Goal: Communication & Community: Share content

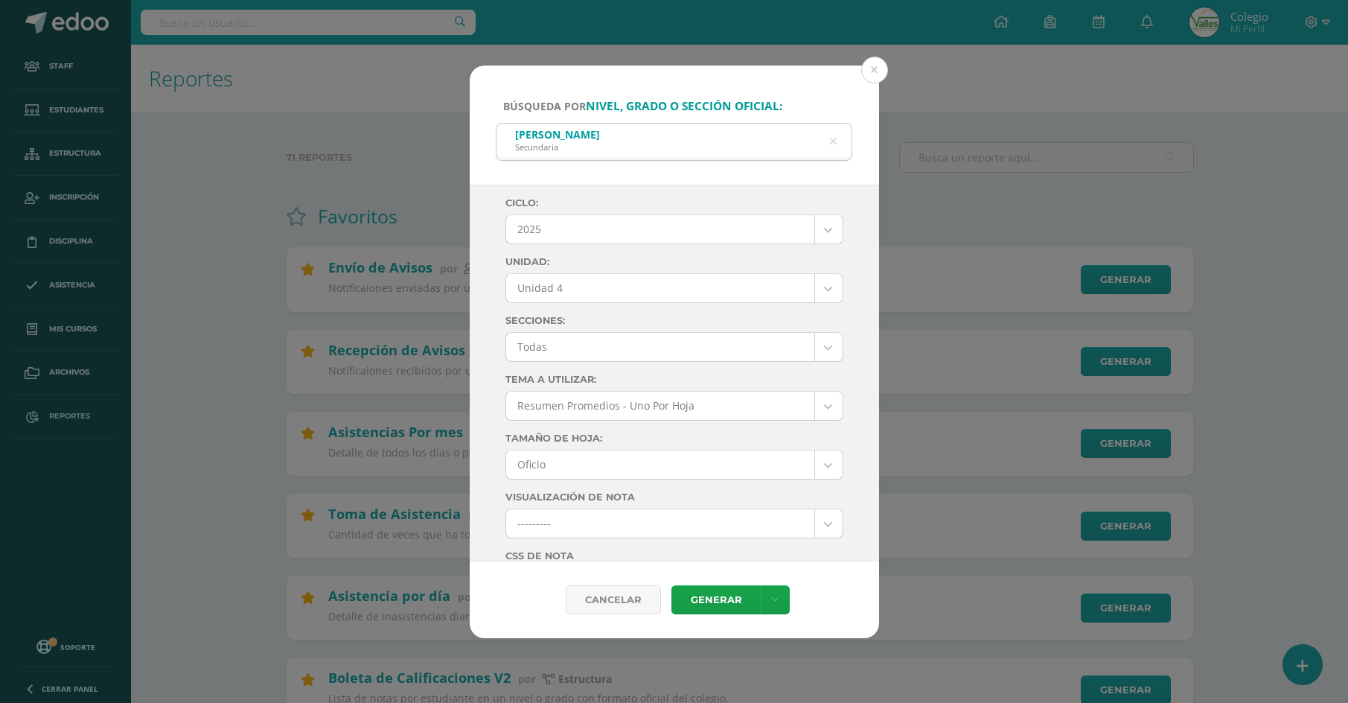
select select "Unidad 4"
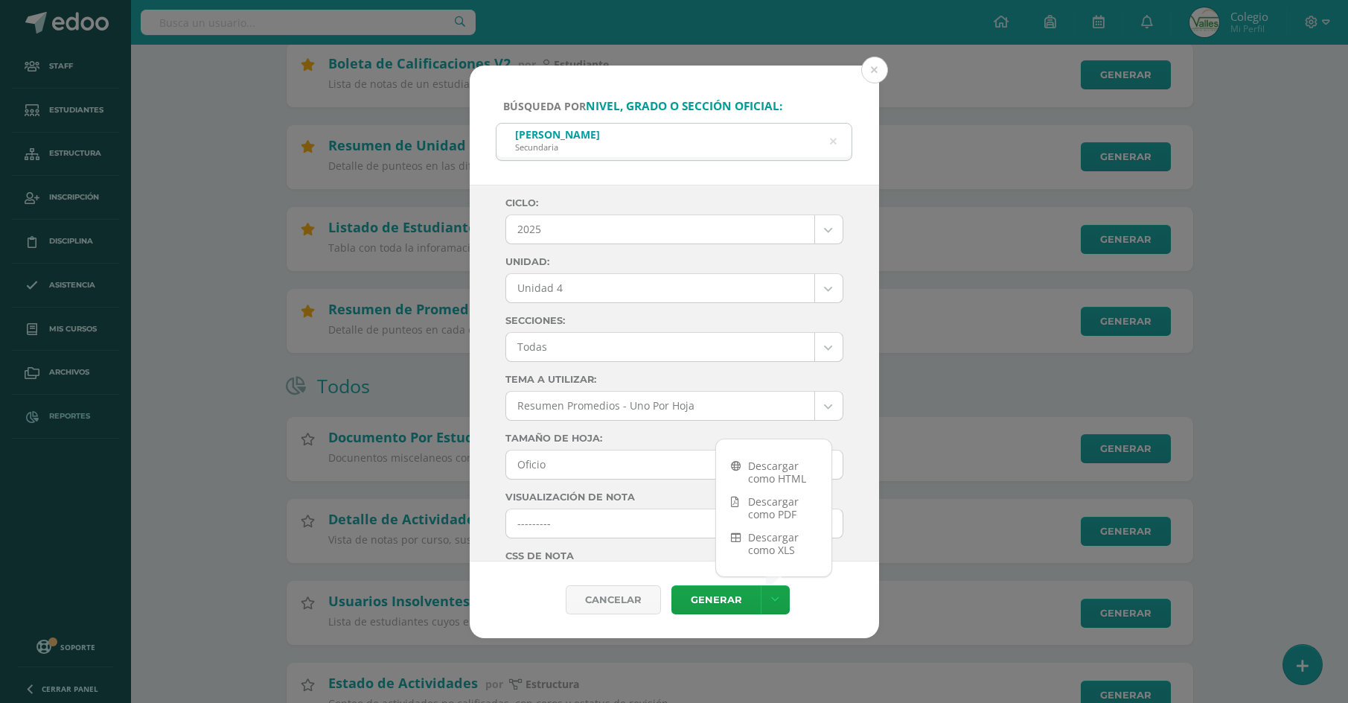
scroll to position [596, 0]
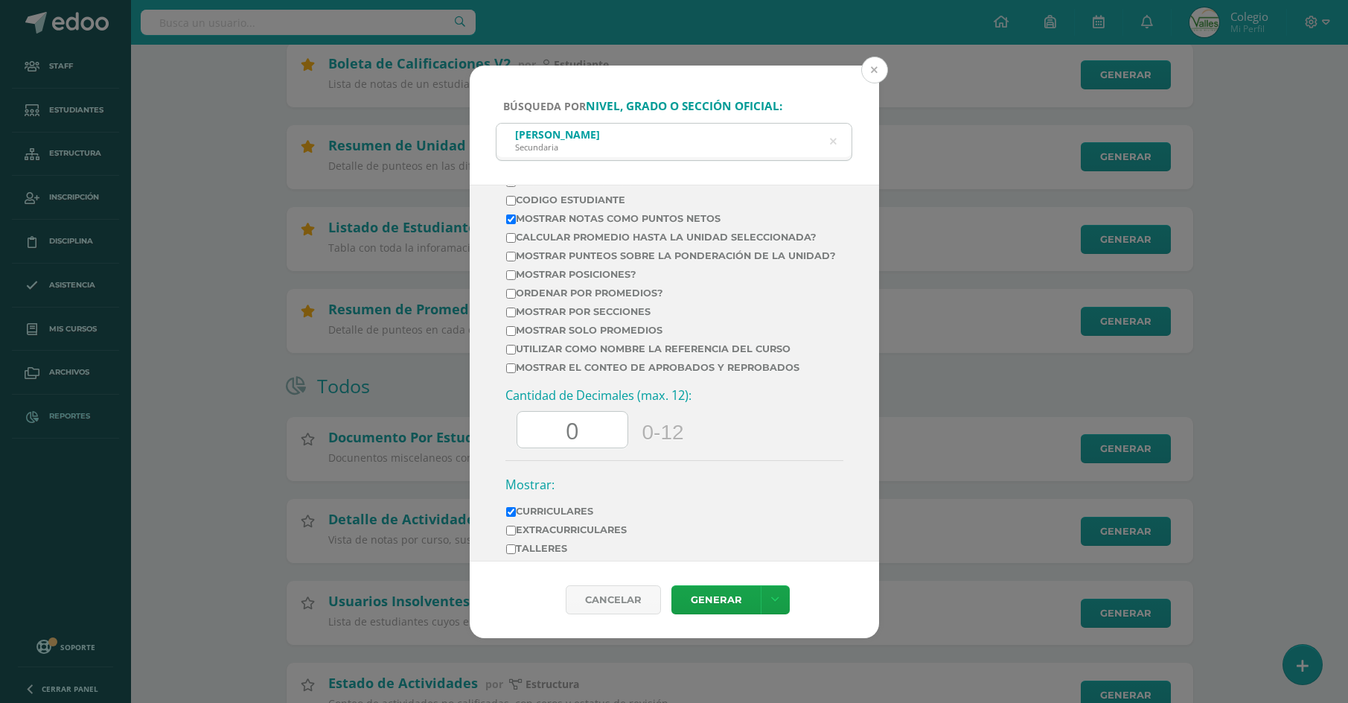
click at [872, 74] on button at bounding box center [874, 70] width 27 height 27
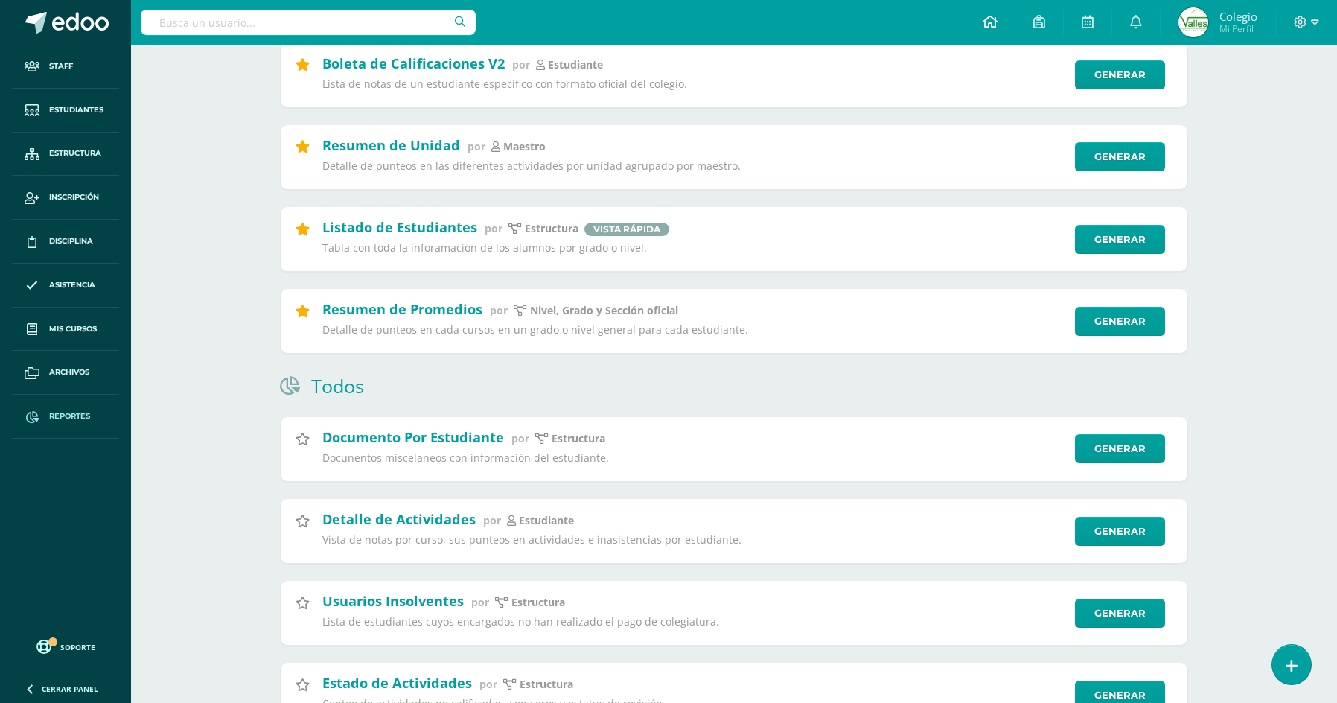
click at [980, 25] on link at bounding box center [990, 22] width 51 height 45
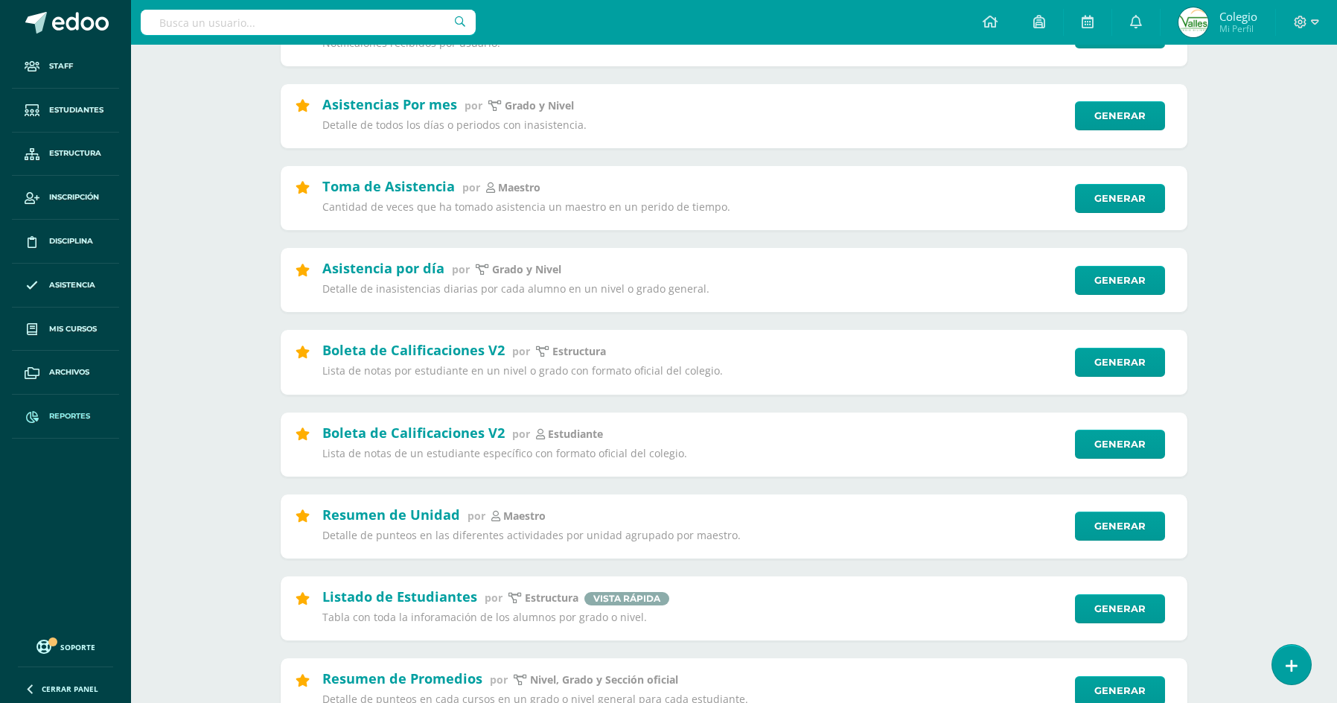
scroll to position [325, 0]
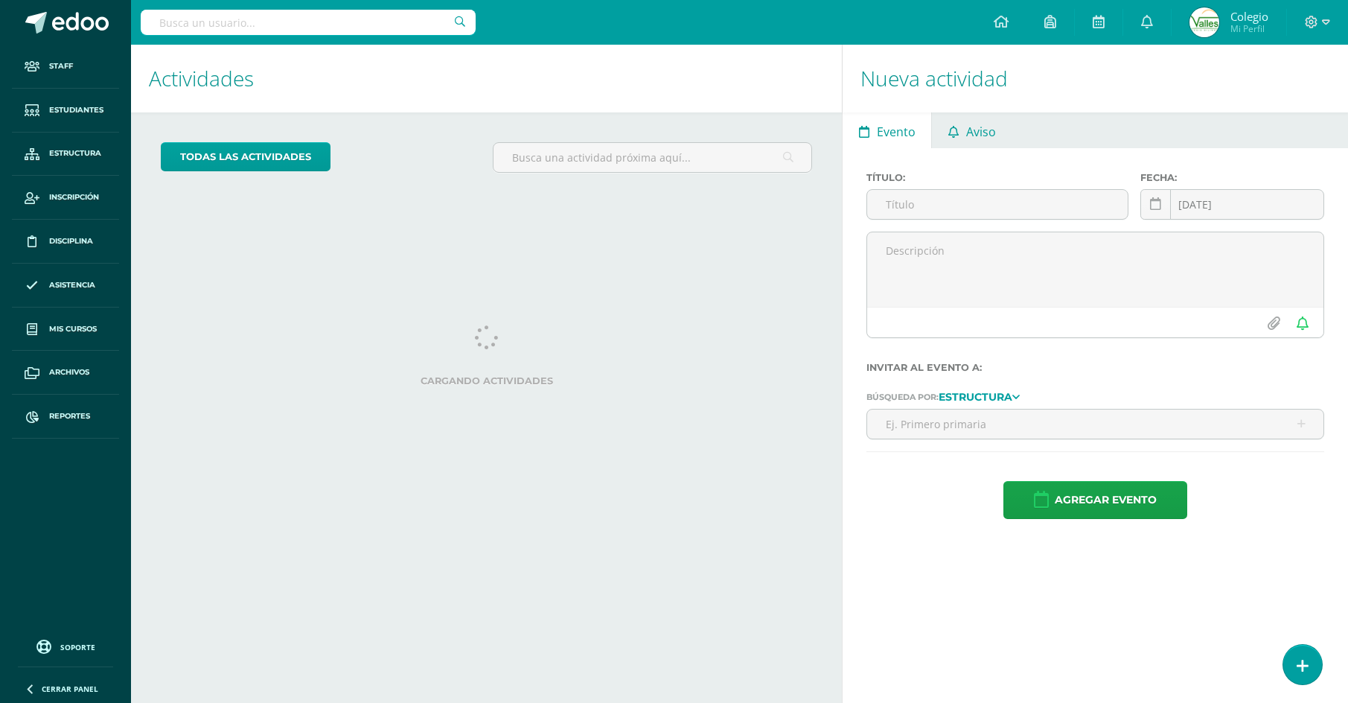
click at [968, 138] on span "Aviso" at bounding box center [981, 132] width 30 height 36
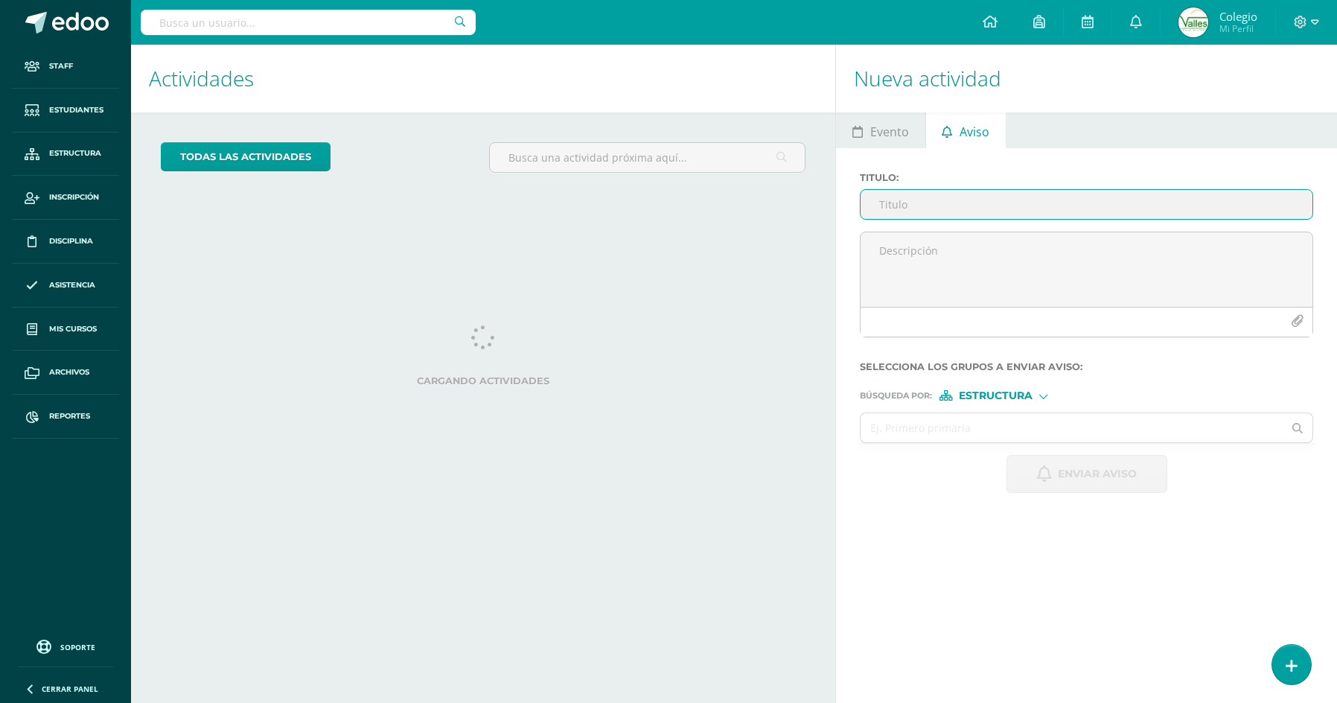
click at [928, 199] on input "Titulo :" at bounding box center [1087, 204] width 452 height 29
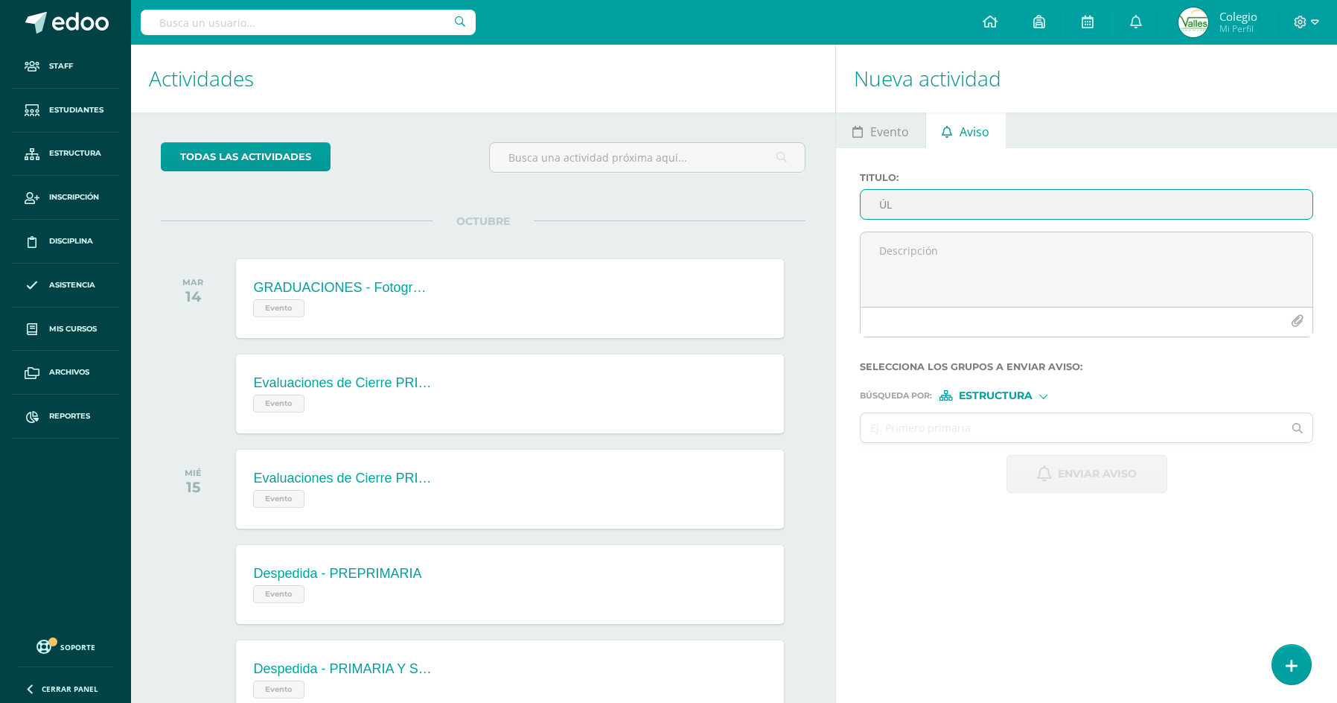
type input "Ú"
type input "ENTRADAS PARA GRADUACIÓN - Último día para adquirir entradas extra"
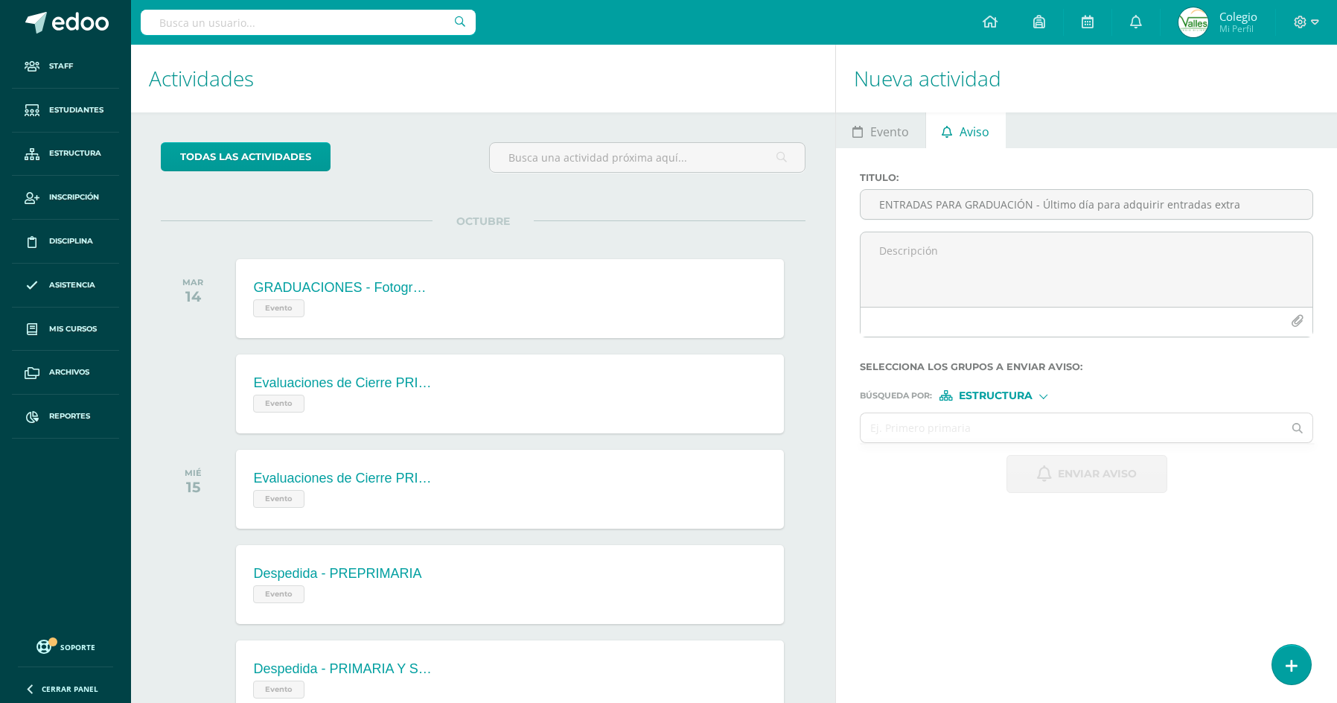
click at [925, 230] on div "Titulo : ENTRADAS PARA GRADUACIÓN - Último día para adquirir entradas extra" at bounding box center [1086, 202] width 465 height 60
click at [925, 238] on textarea at bounding box center [1087, 269] width 452 height 74
drag, startPoint x: 1068, startPoint y: 275, endPoint x: 1057, endPoint y: 275, distance: 11.2
click at [1057, 275] on textarea at bounding box center [1087, 269] width 452 height 74
click at [1035, 272] on textarea at bounding box center [1087, 269] width 452 height 74
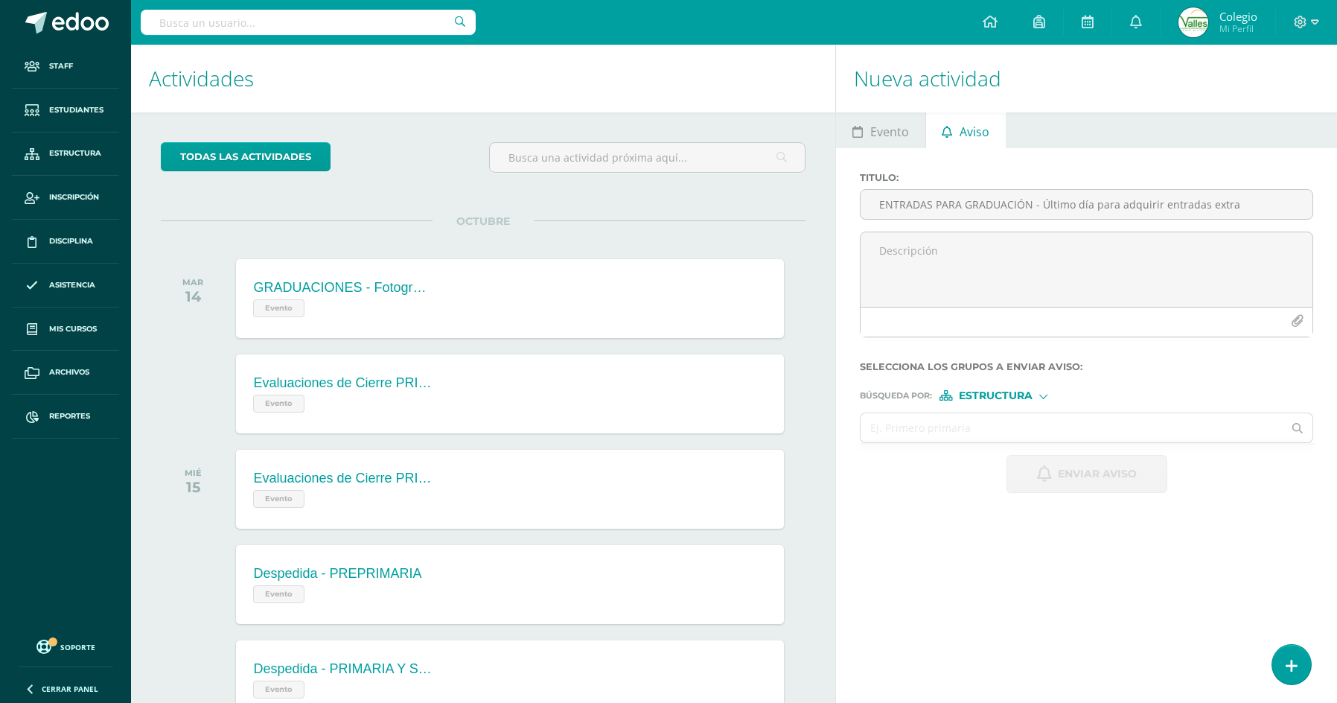
click at [1051, 173] on label "Titulo :" at bounding box center [1086, 177] width 453 height 11
click at [1051, 190] on input "ENTRADAS PARA GRADUACIÓN - Último día para adquirir entradas extra" at bounding box center [1087, 204] width 452 height 29
click at [1051, 173] on label "Titulo :" at bounding box center [1086, 177] width 453 height 11
click at [1051, 190] on input "ENTRADAS PARA GRADUACIÓN - Último día para adquirir entradas extra" at bounding box center [1087, 204] width 452 height 29
click at [1051, 173] on label "Titulo :" at bounding box center [1086, 177] width 453 height 11
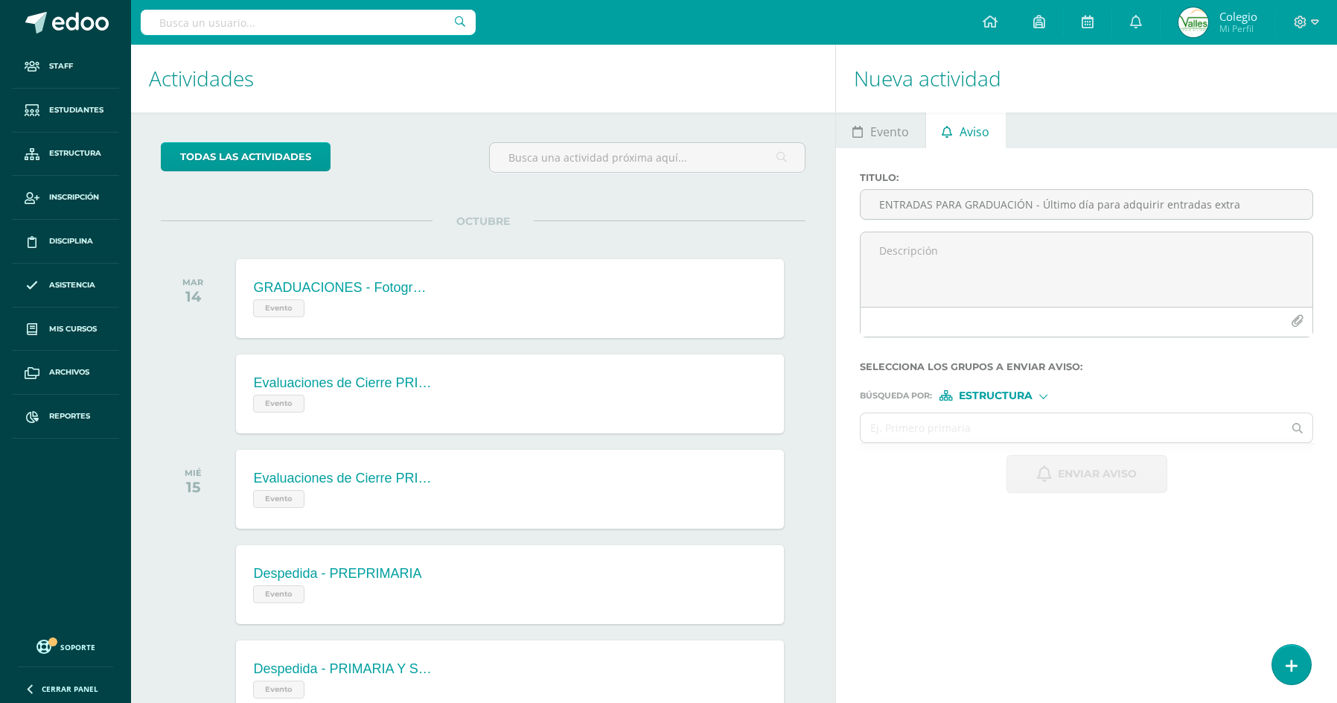
click at [1051, 190] on input "ENTRADAS PARA GRADUACIÓN - Último día para adquirir entradas extra" at bounding box center [1087, 204] width 452 height 29
click at [1073, 199] on input "ENTRADAS PARA GRADUACIÓN - Último día para adquirir entradas extra" at bounding box center [1087, 204] width 452 height 29
click at [1077, 156] on div "Titulo : ENTRADAS PARA GRADUACIÓN - Último día para adquirir entradas extra Sel…" at bounding box center [1086, 332] width 501 height 368
drag, startPoint x: 1113, startPoint y: 104, endPoint x: 1107, endPoint y: 95, distance: 11.4
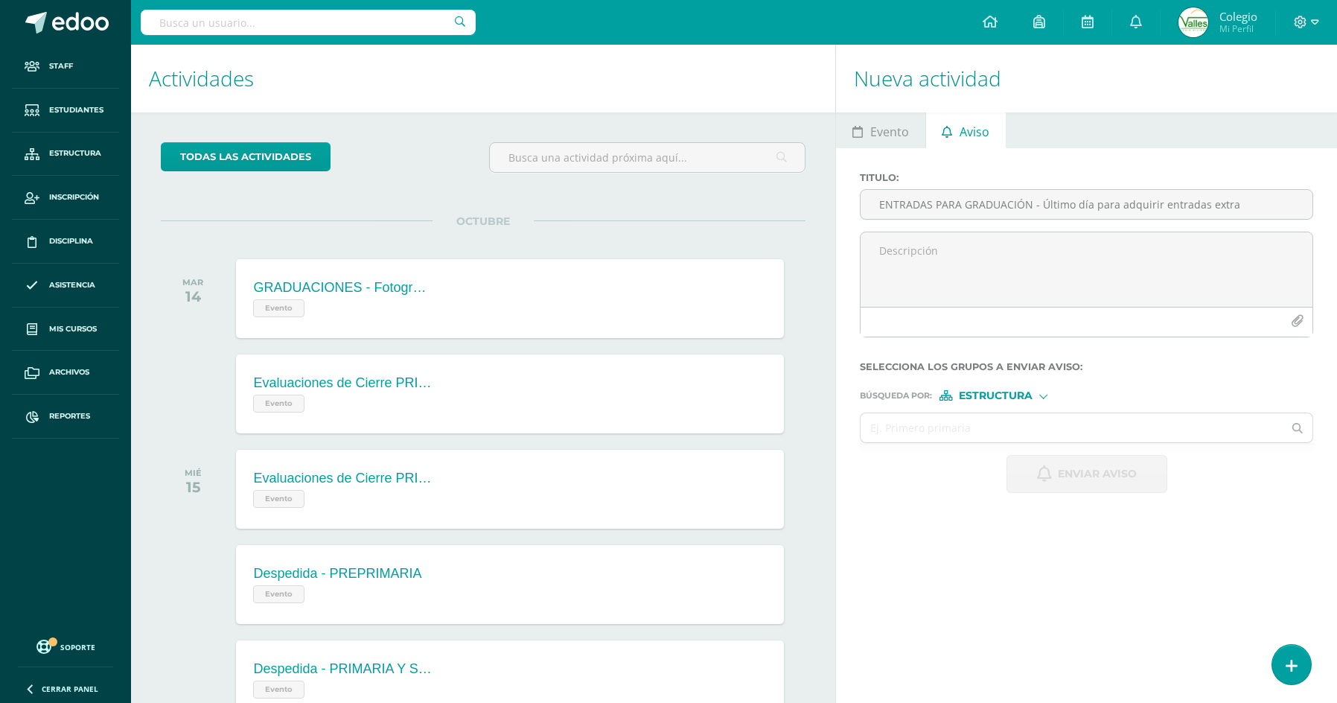
click at [1107, 95] on h1 "Nueva actividad" at bounding box center [1086, 79] width 465 height 68
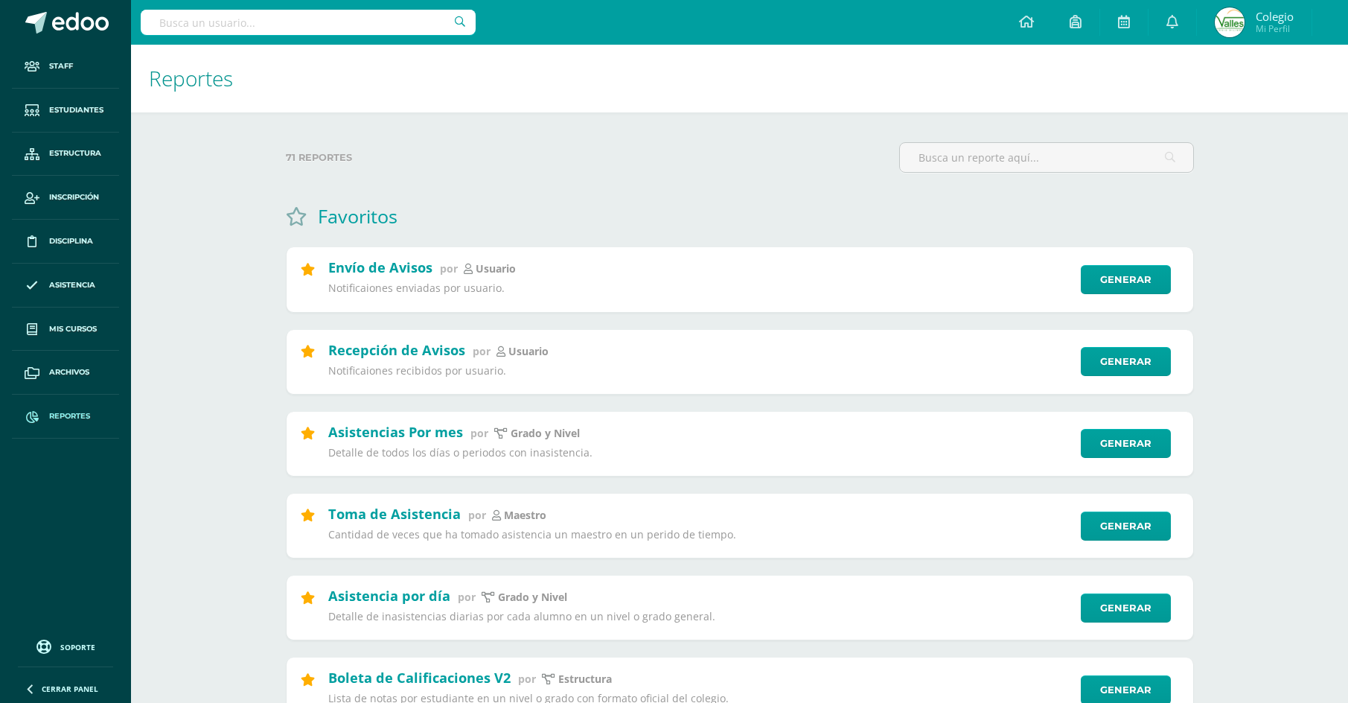
click at [1088, 60] on h1 "Reportes" at bounding box center [739, 79] width 1181 height 68
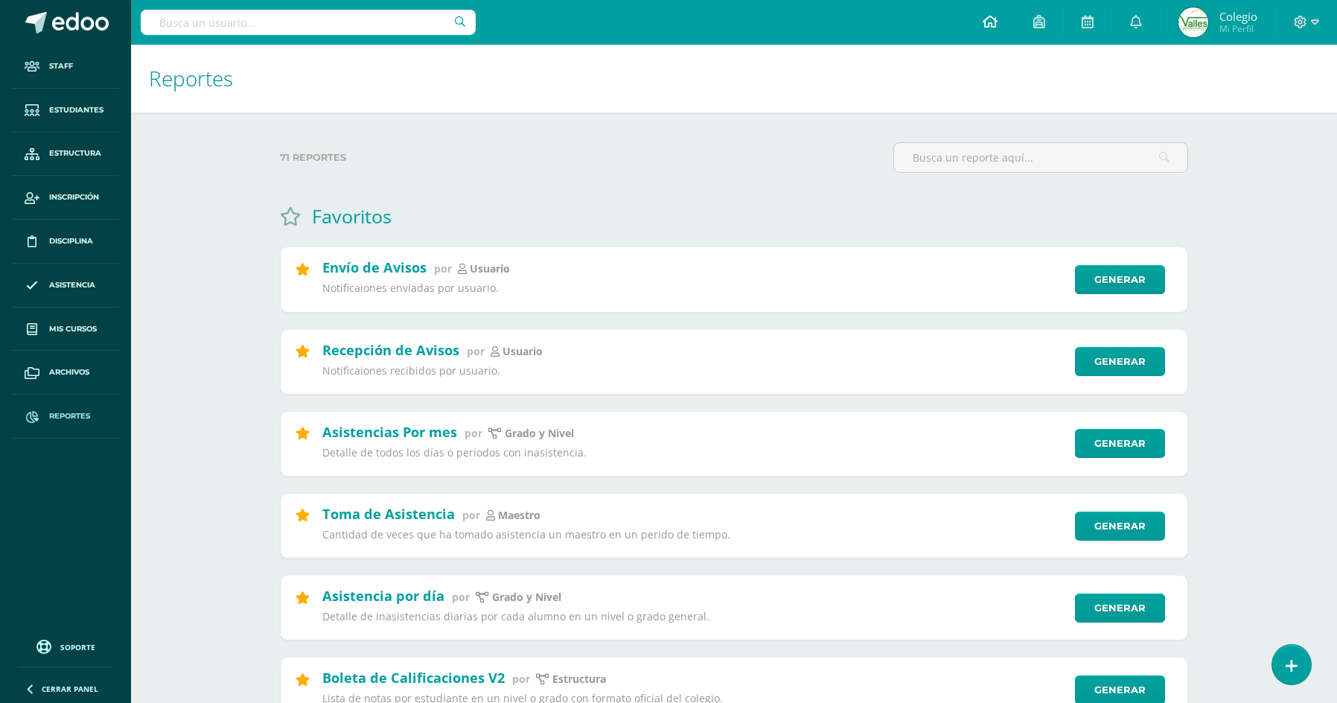
click at [989, 25] on icon at bounding box center [990, 21] width 15 height 13
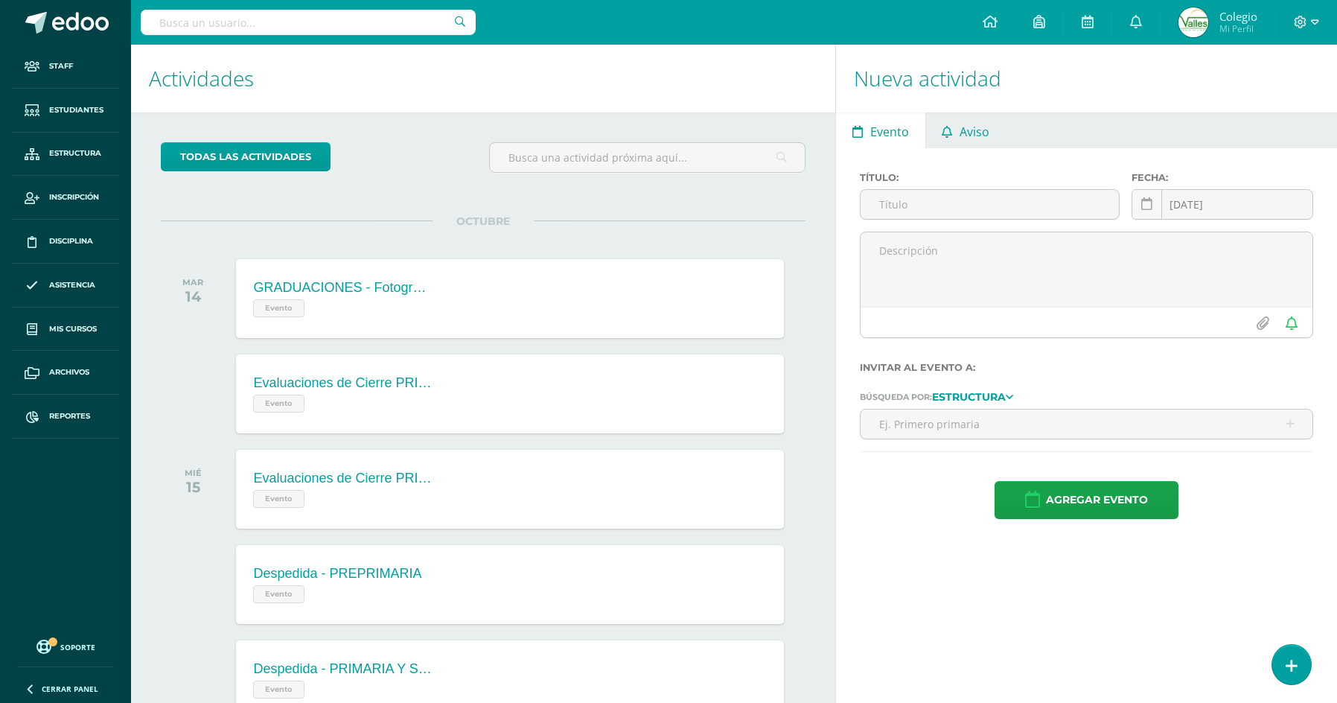
click at [965, 146] on span "Aviso" at bounding box center [975, 132] width 30 height 36
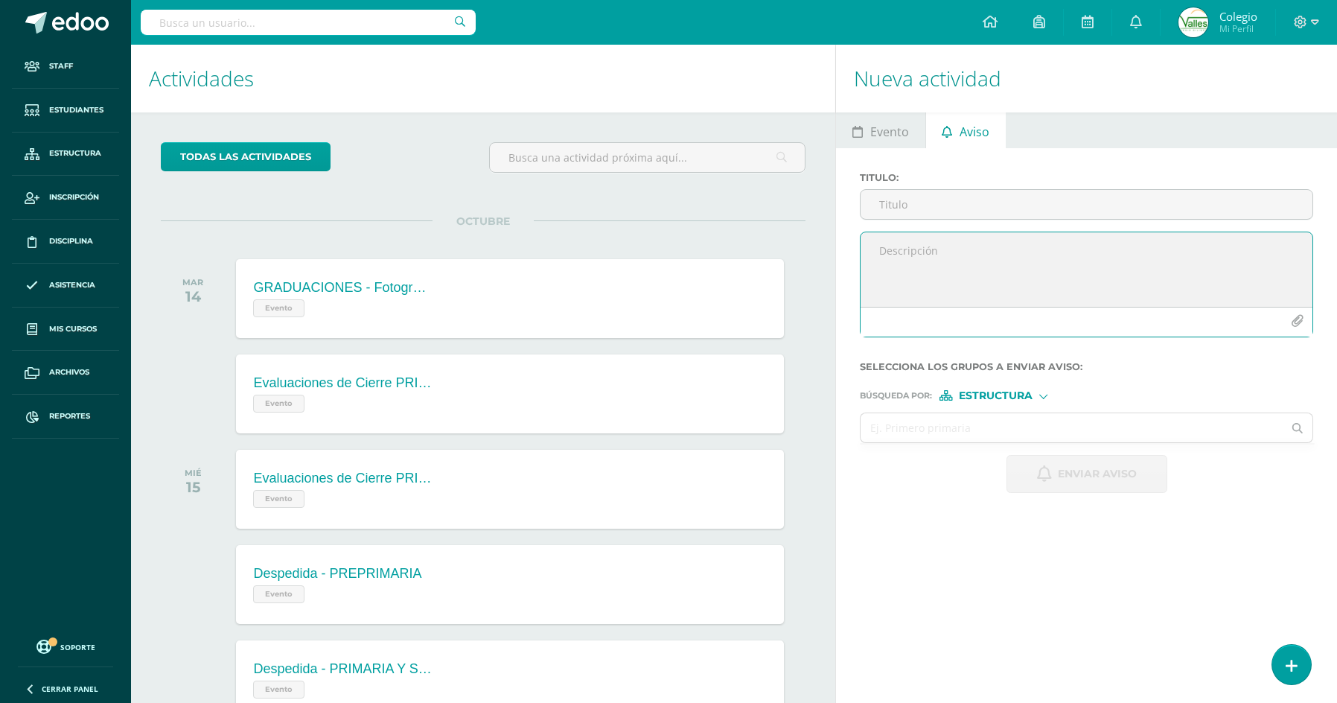
click at [934, 244] on textarea at bounding box center [1087, 269] width 452 height 74
paste textarea "Estimados padres de familia: Les recordamos que hoy es el último día para adqui…"
click at [1035, 257] on textarea "Estimados padres de familia: Les recordamos que hoy es el último día para adqui…" at bounding box center [1087, 269] width 452 height 74
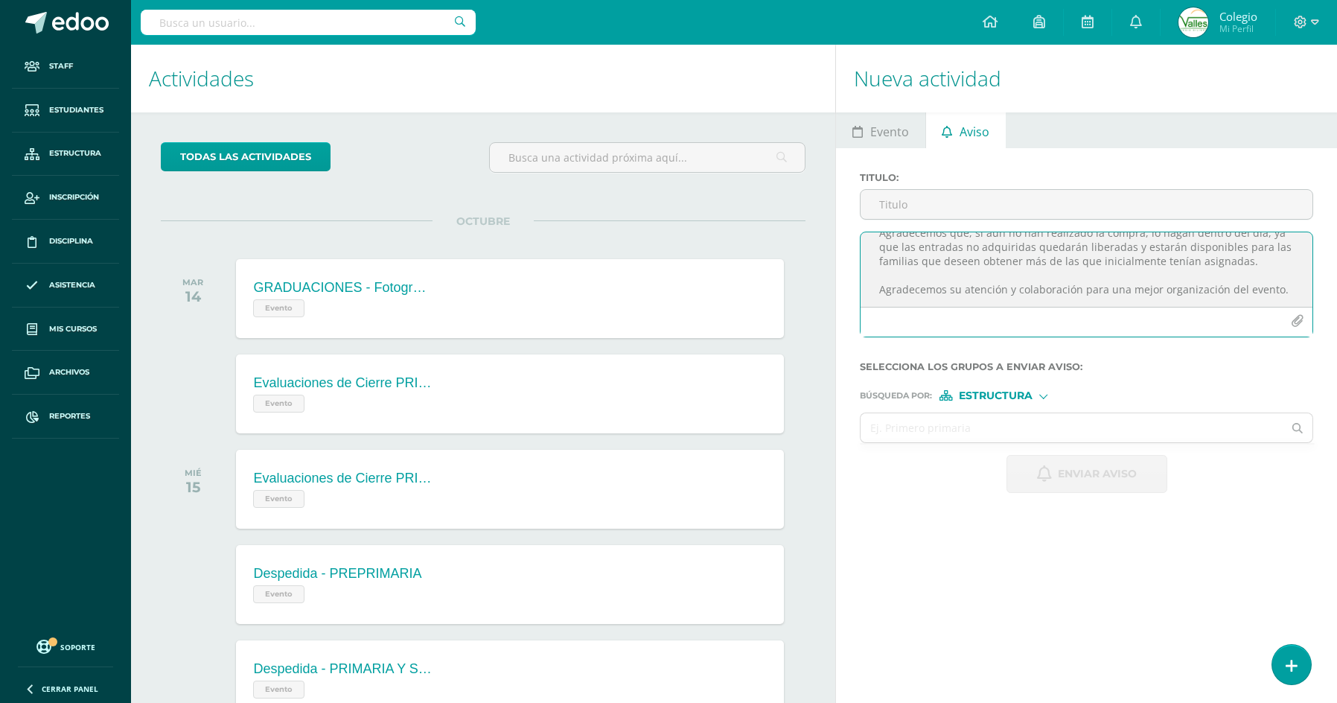
scroll to position [0, 0]
click at [896, 292] on textarea "Estimados padres de familia: Les recordamos que hoy es el último día para adqui…" at bounding box center [1087, 269] width 452 height 74
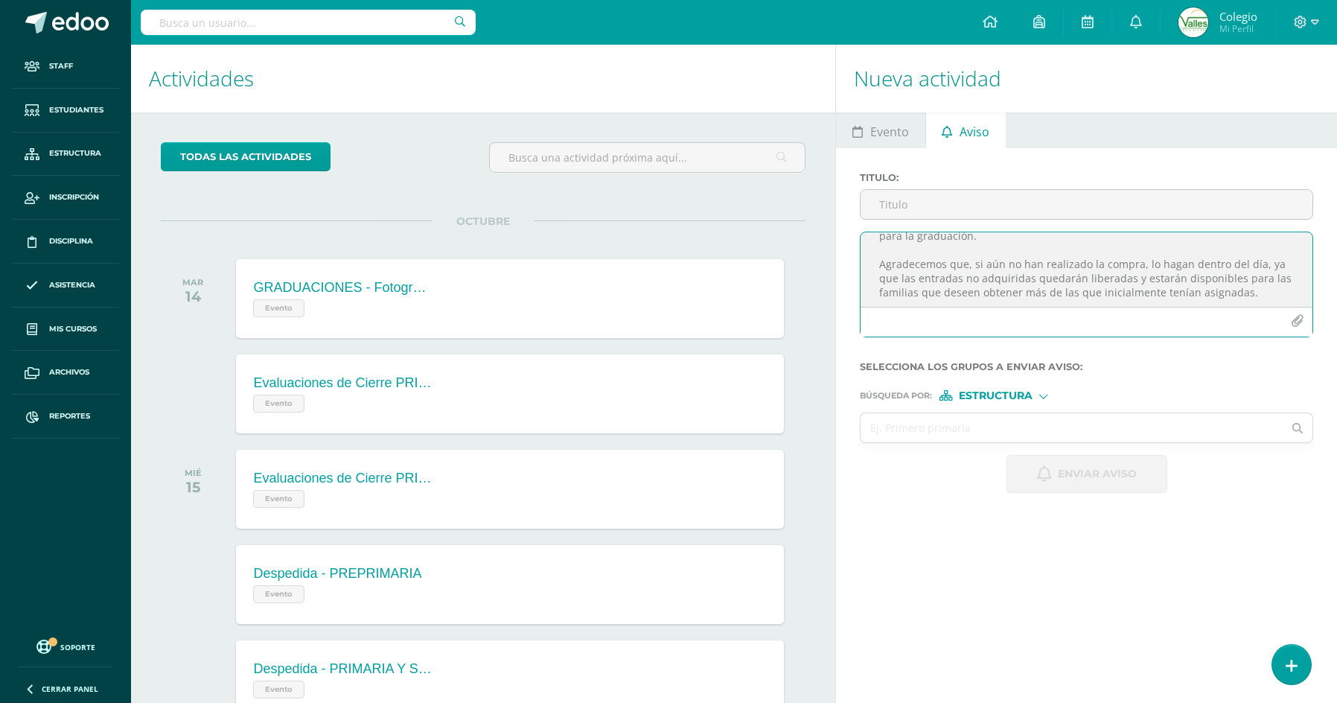
click at [1252, 264] on textarea "Estimados padres de familia: Les recordamos que hoy es el último día para adqui…" at bounding box center [1087, 269] width 452 height 74
click at [1253, 261] on textarea "Estimados padres de familia: Les recordamos que hoy es el último día para adqui…" at bounding box center [1087, 269] width 452 height 74
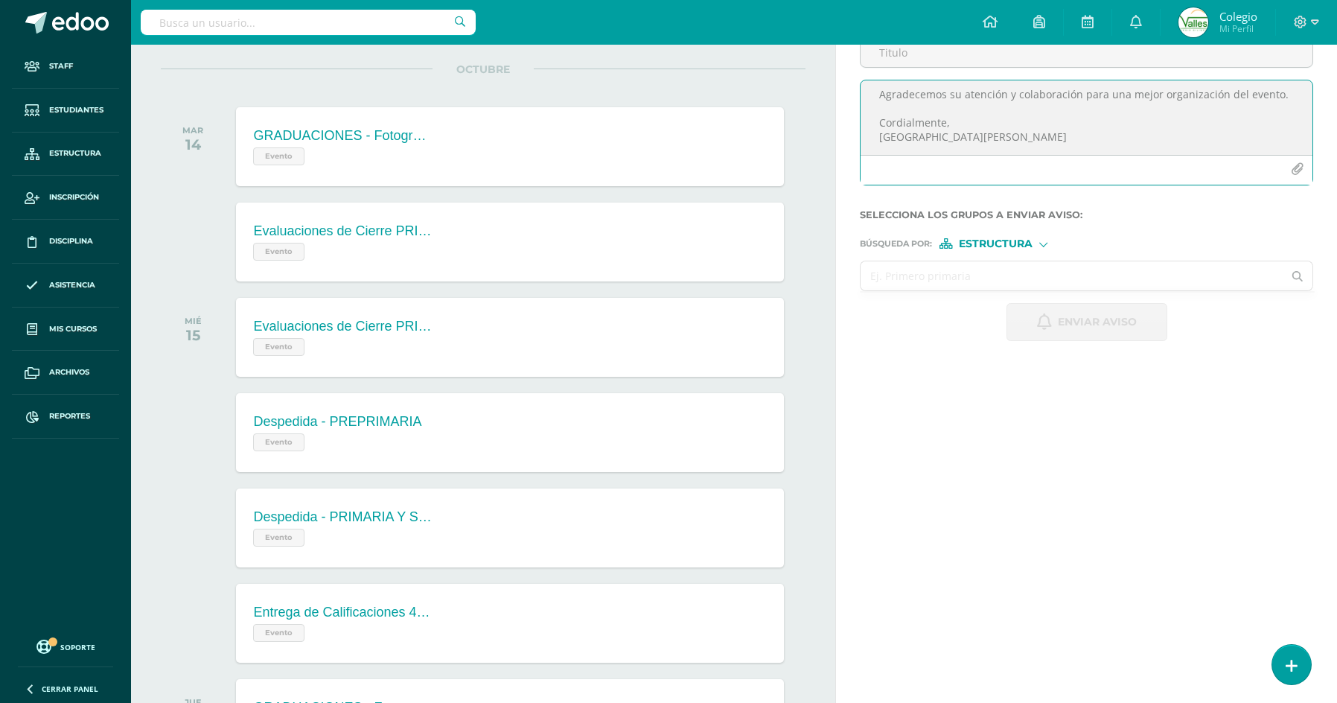
scroll to position [149, 0]
type textarea "Estimados padres de familia: Les recordamos que hoy es el último día para adqui…"
click at [1125, 289] on input "text" at bounding box center [1072, 278] width 422 height 29
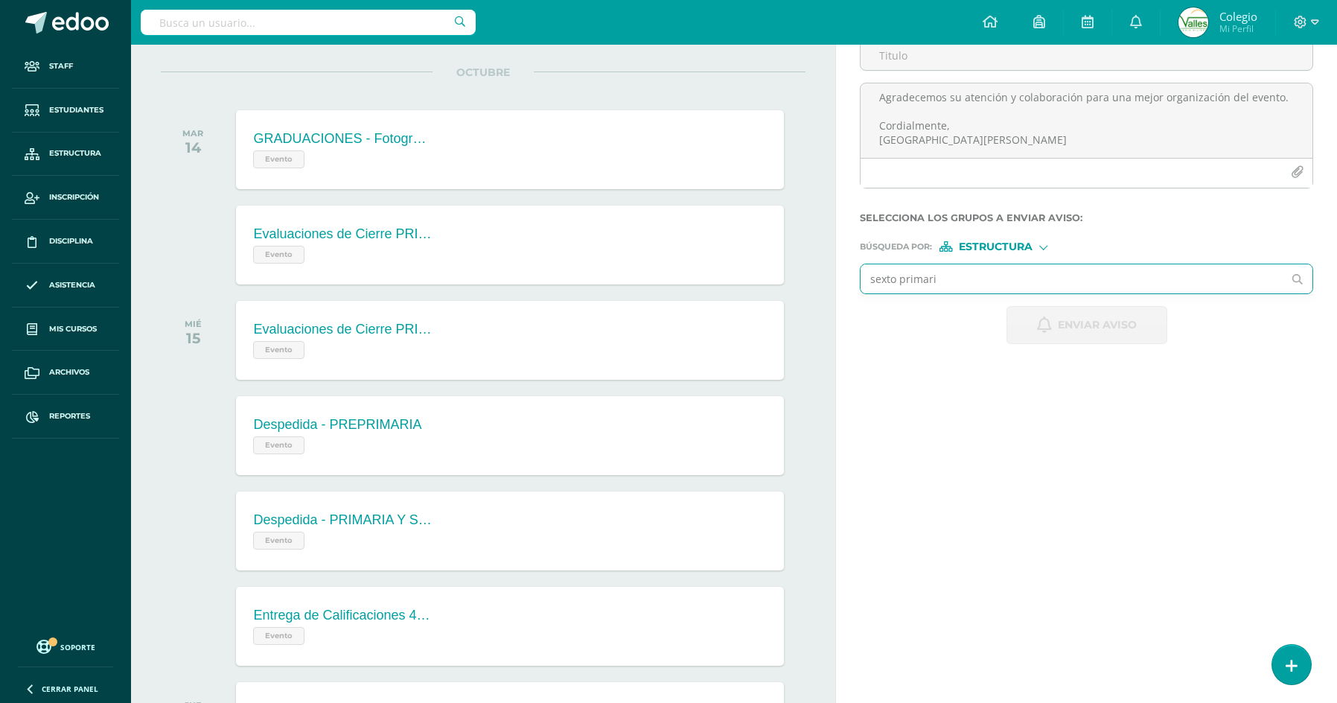
type input "sexto primaria"
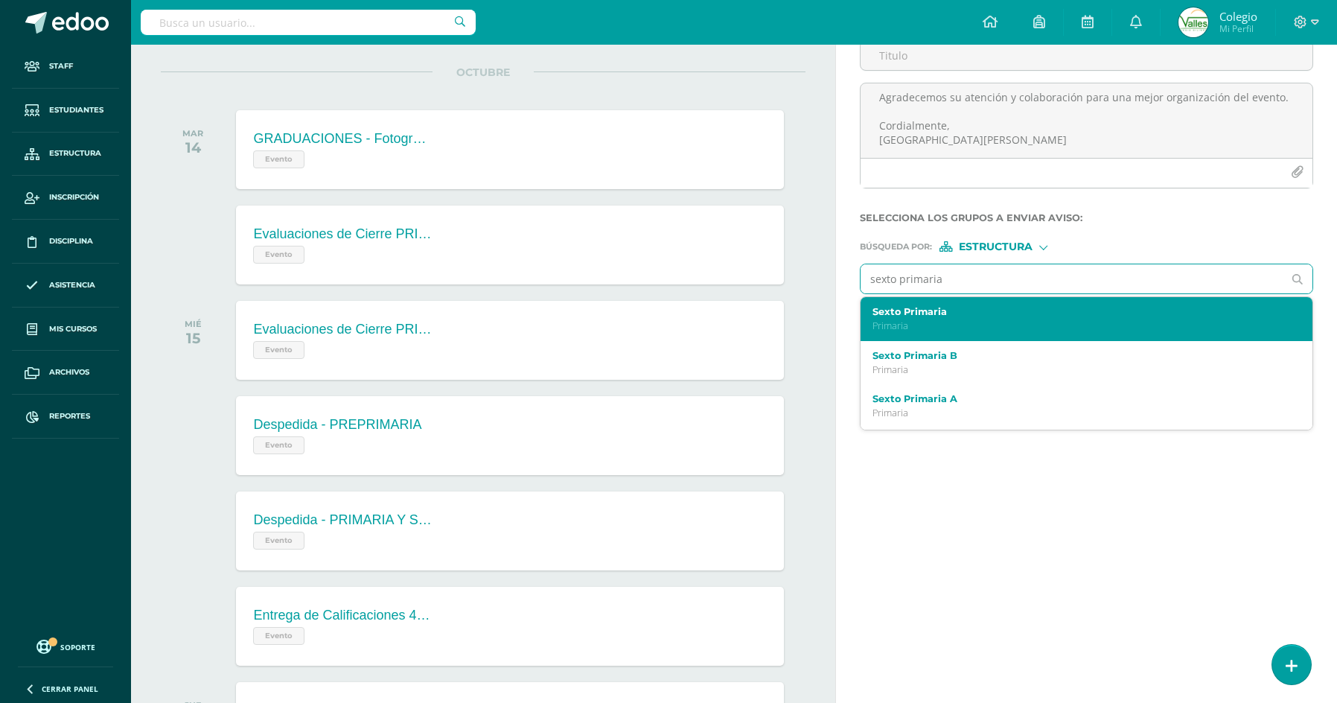
click at [1108, 307] on label "Sexto Primaria" at bounding box center [1076, 311] width 409 height 11
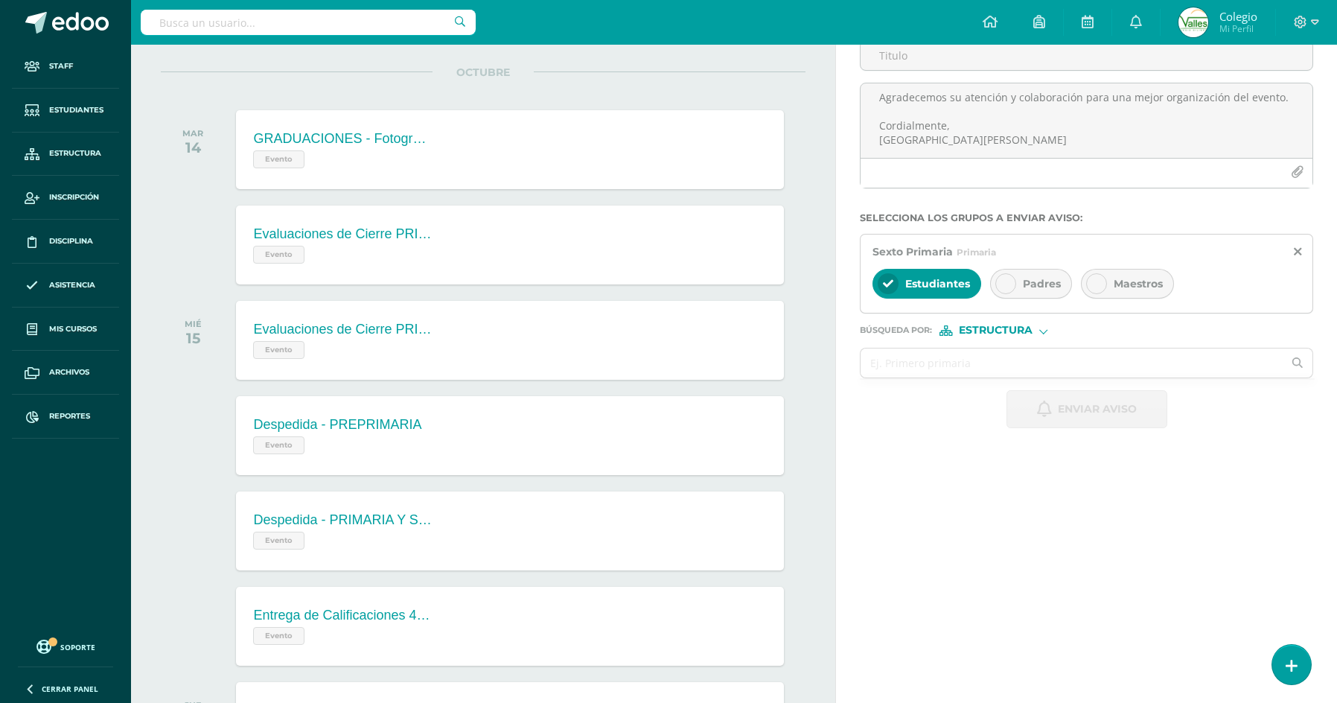
click at [1062, 287] on div "Padres" at bounding box center [1031, 284] width 82 height 30
click at [1101, 287] on icon at bounding box center [1096, 283] width 10 height 10
click at [1023, 358] on input "text" at bounding box center [1072, 362] width 422 height 29
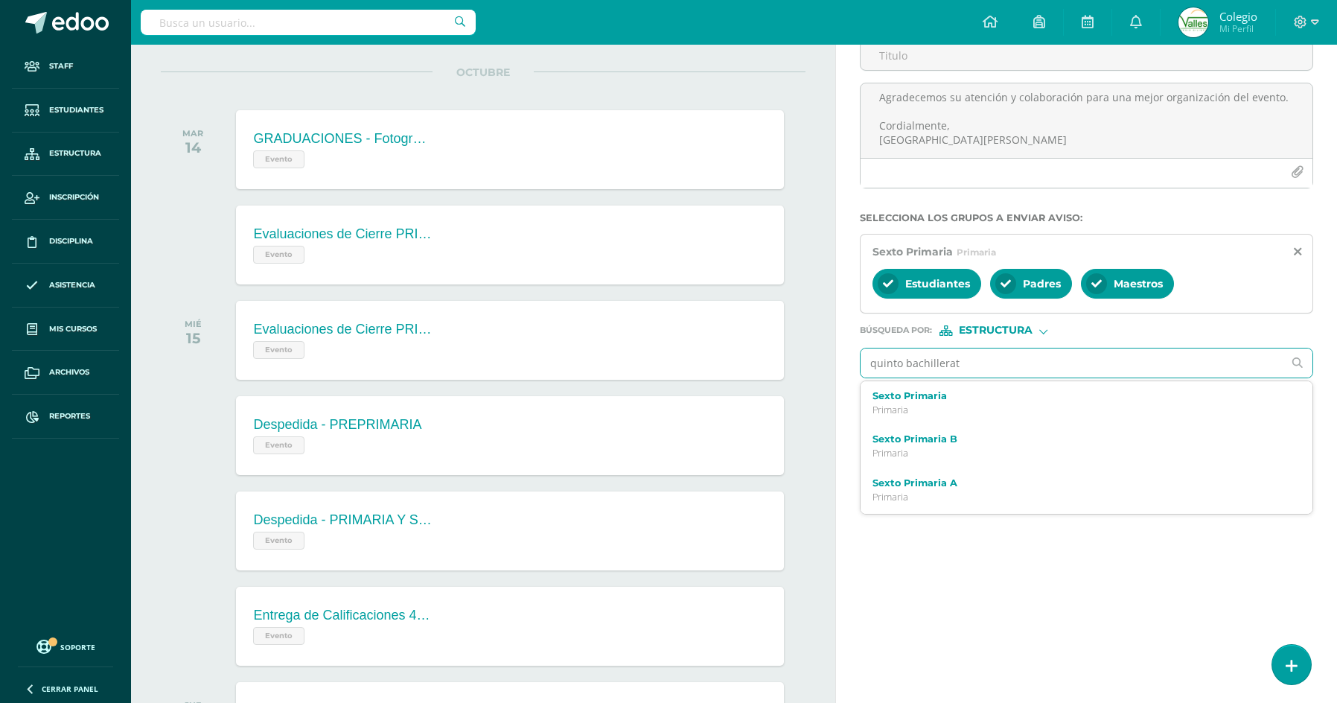
type input "quinto bachillerato"
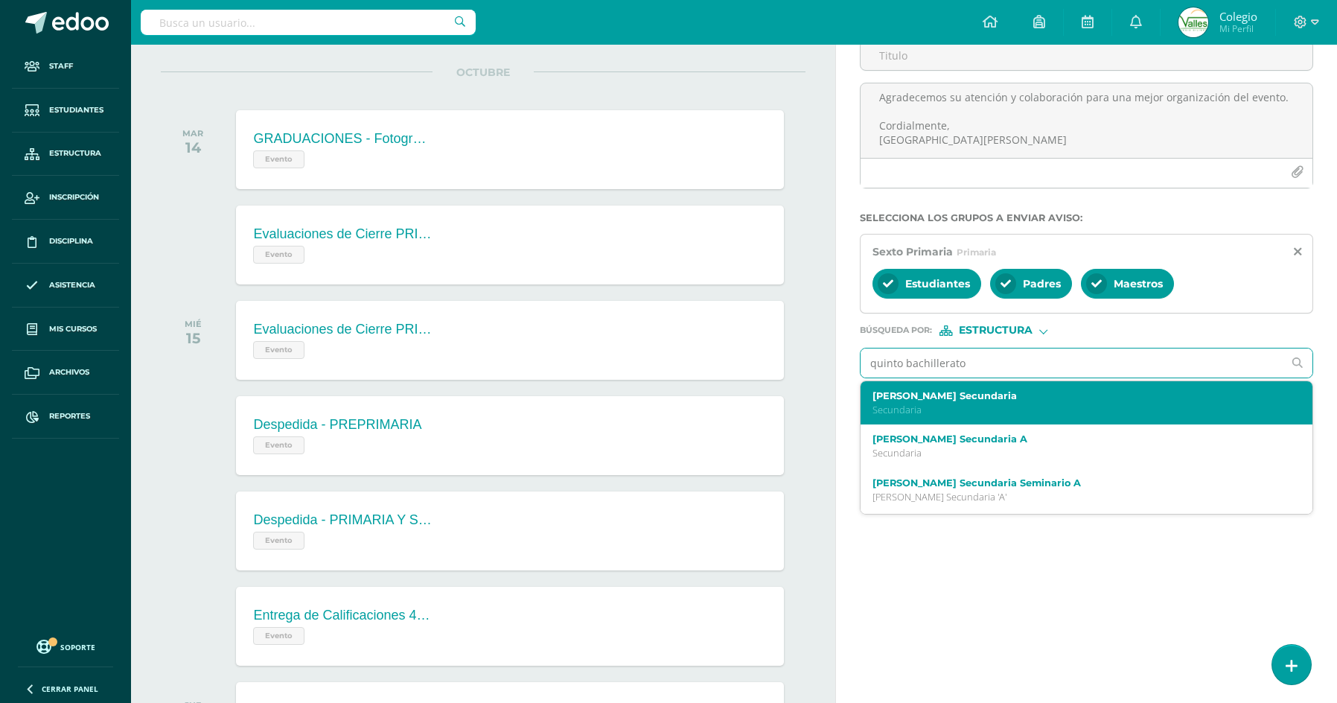
click at [1023, 386] on div "Quinto Bachillerato Secundaria Secundaria" at bounding box center [1087, 403] width 452 height 44
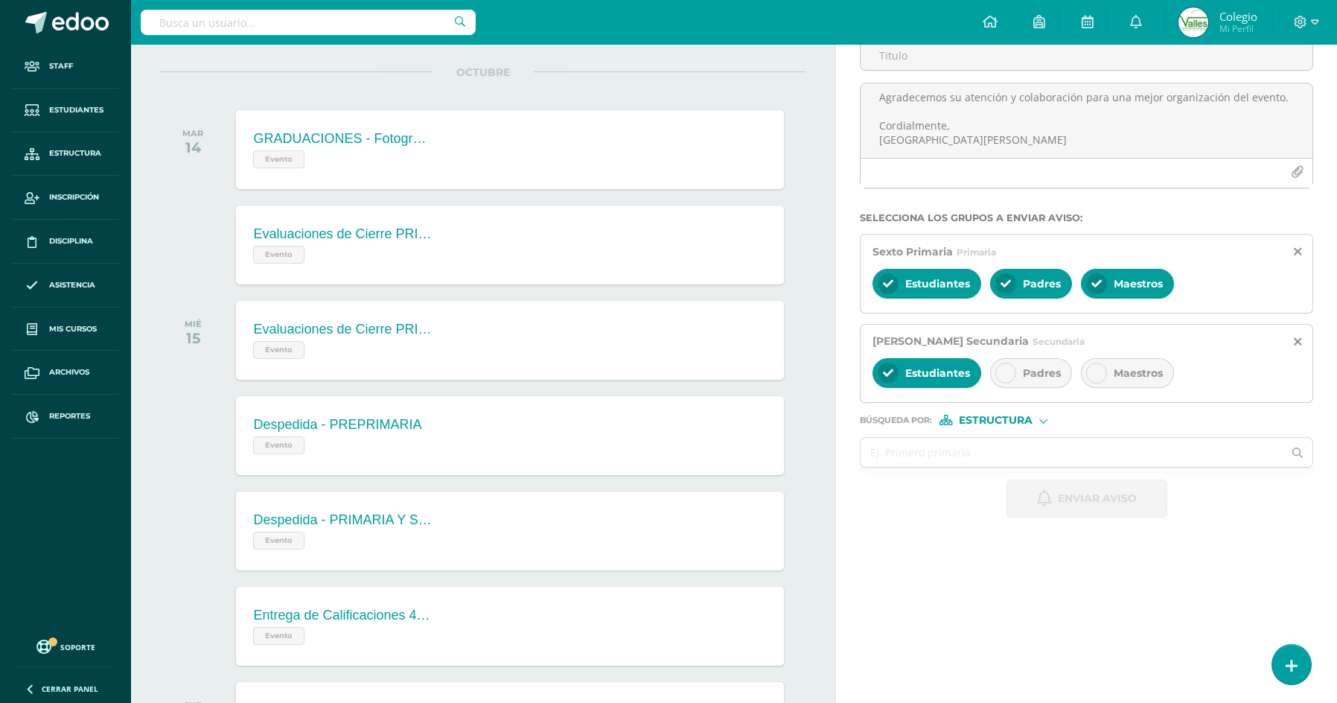
click at [1032, 377] on span "Padres" at bounding box center [1042, 372] width 38 height 13
click at [1102, 377] on div at bounding box center [1096, 373] width 21 height 21
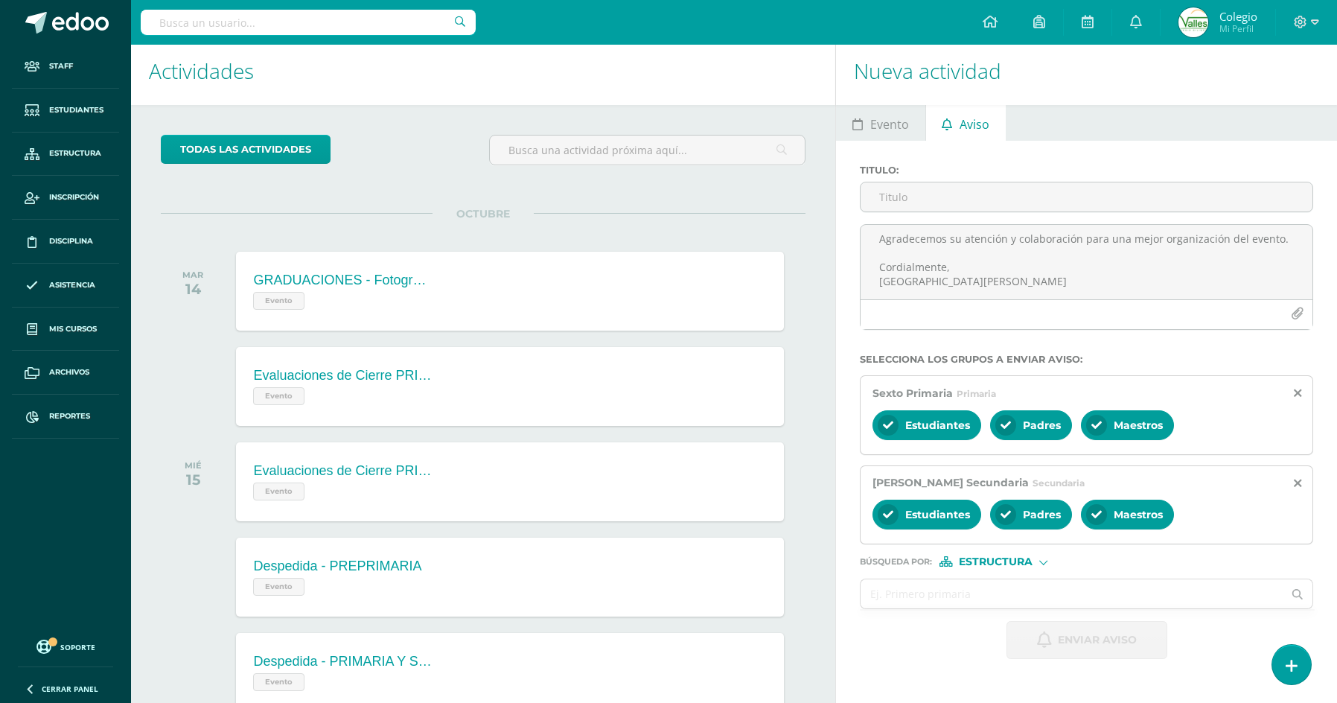
scroll to position [0, 0]
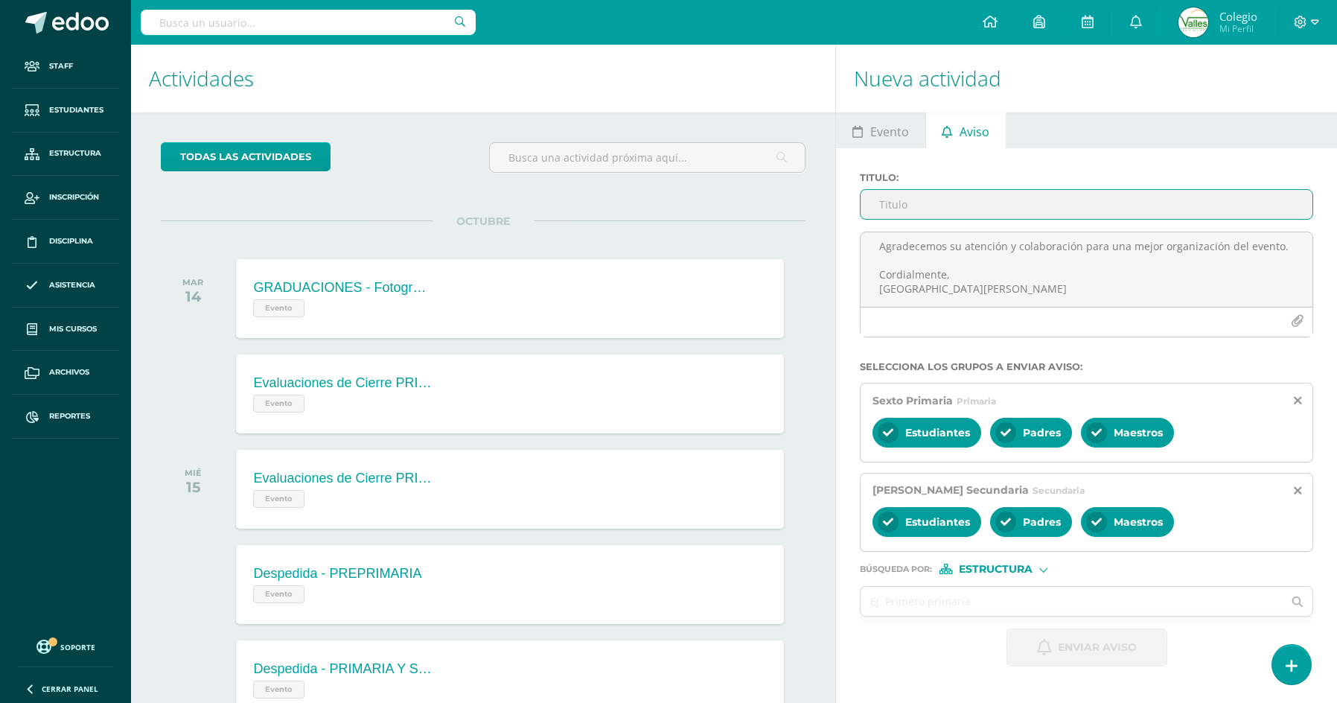
click at [1005, 204] on input "Titulo :" at bounding box center [1087, 204] width 452 height 29
type input "E"
type input "Graduación - Entradas Extra - Último día"
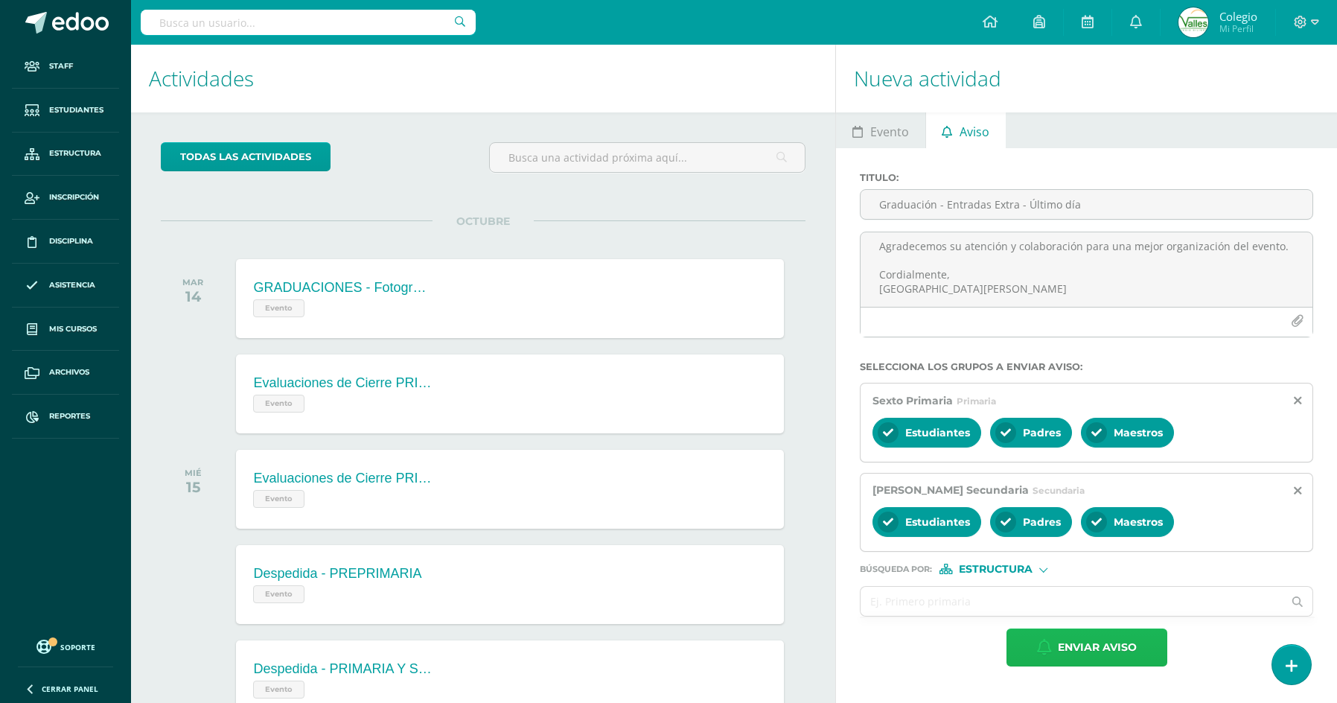
click at [1053, 636] on button "Enviar aviso" at bounding box center [1086, 647] width 161 height 38
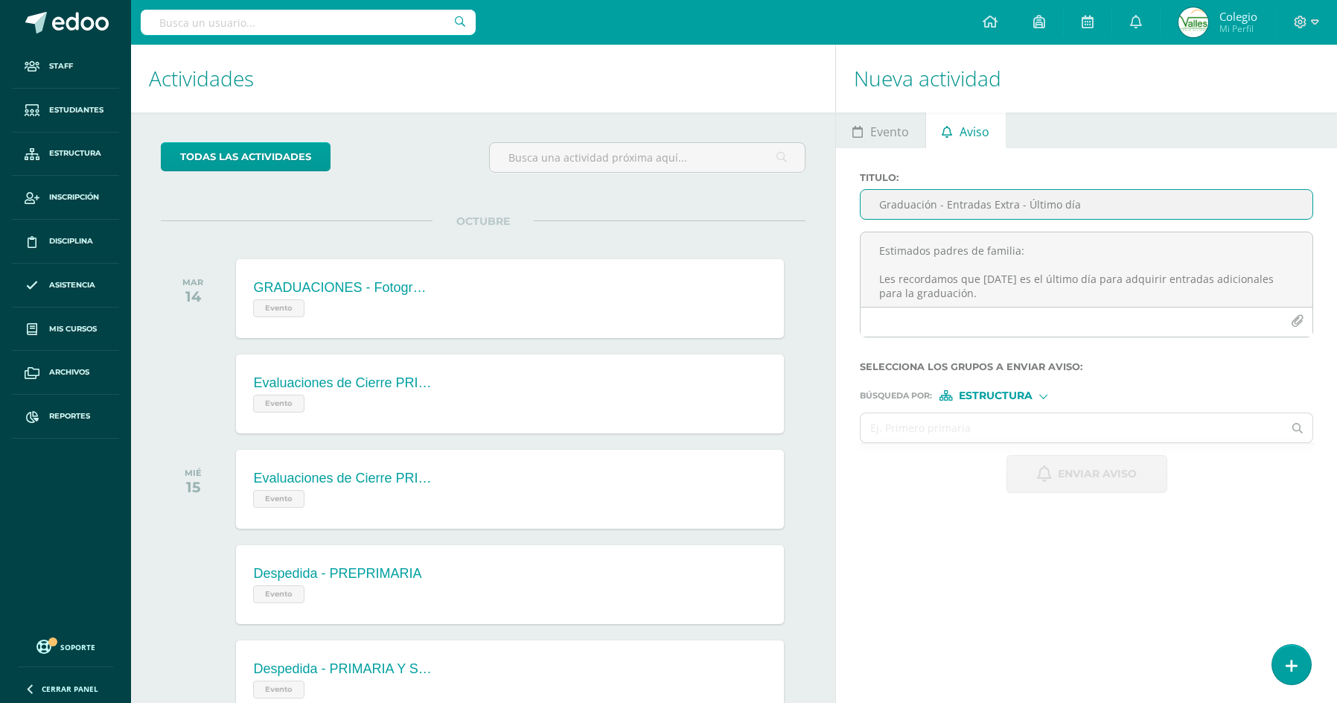
drag, startPoint x: 899, startPoint y: 212, endPoint x: 908, endPoint y: 208, distance: 10.0
click at [900, 212] on input "Graduación - Entradas Extra - Último día" at bounding box center [1087, 204] width 452 height 29
click at [66, 420] on span "Reportes" at bounding box center [69, 416] width 41 height 12
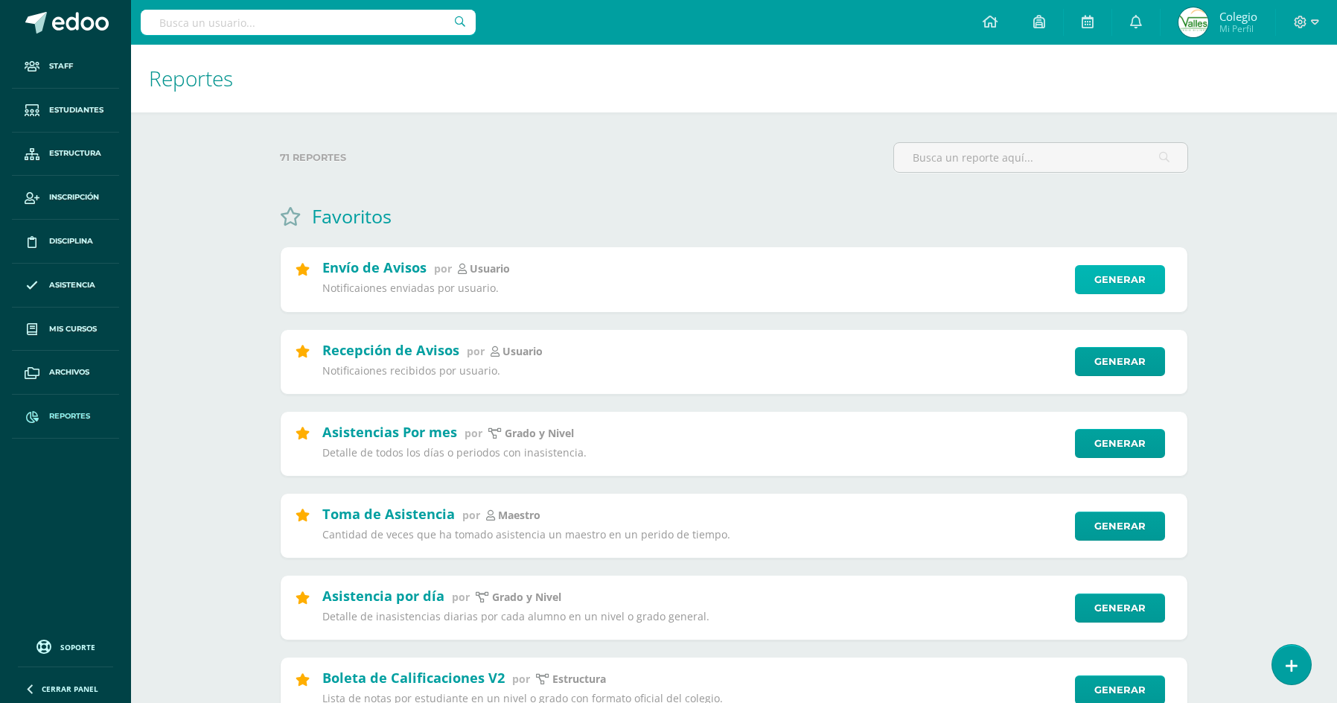
click at [1092, 281] on link "Generar" at bounding box center [1120, 279] width 90 height 29
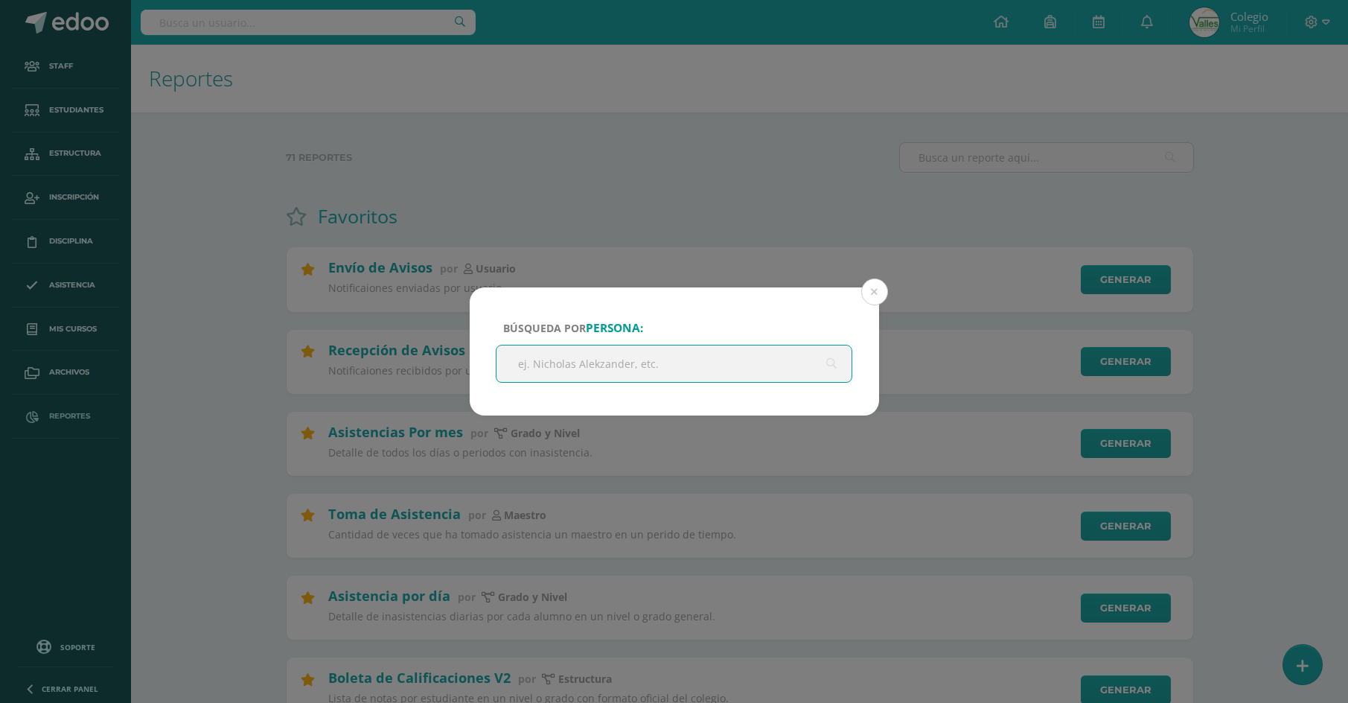
click at [550, 363] on input "text" at bounding box center [675, 363] width 356 height 36
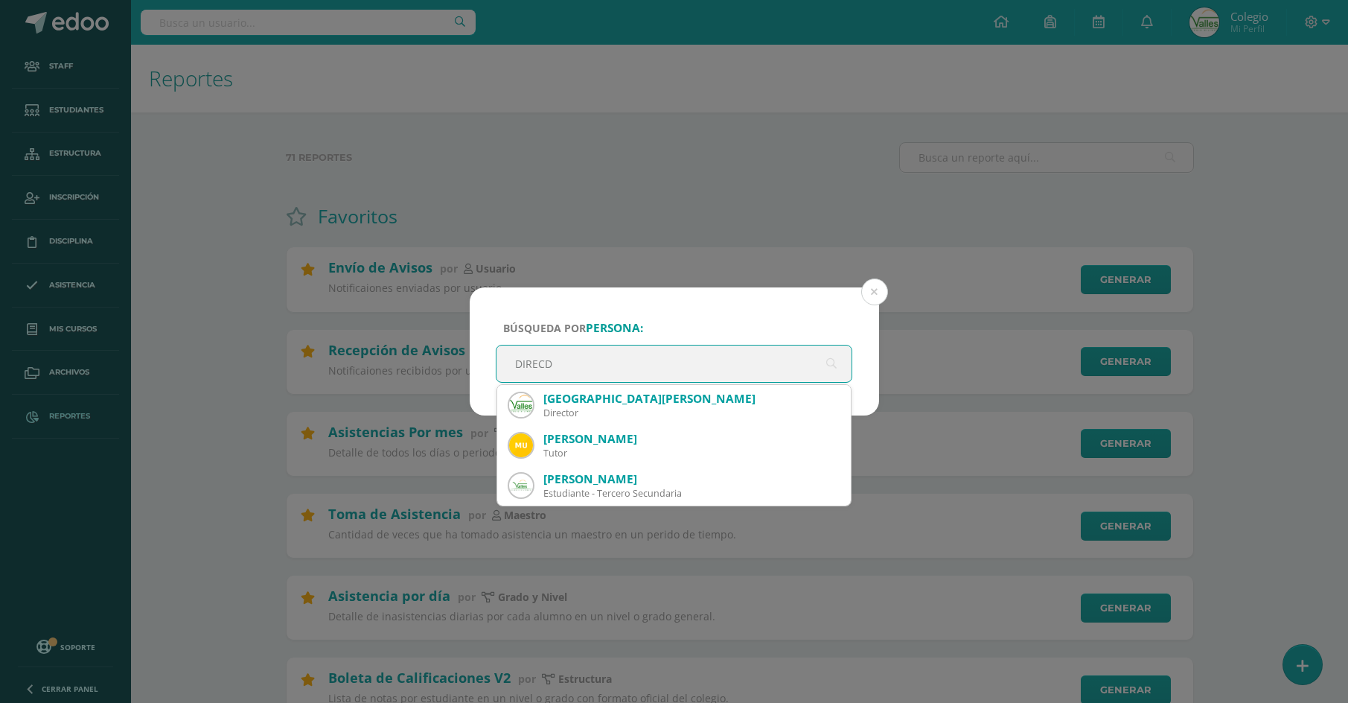
type input "DIREC"
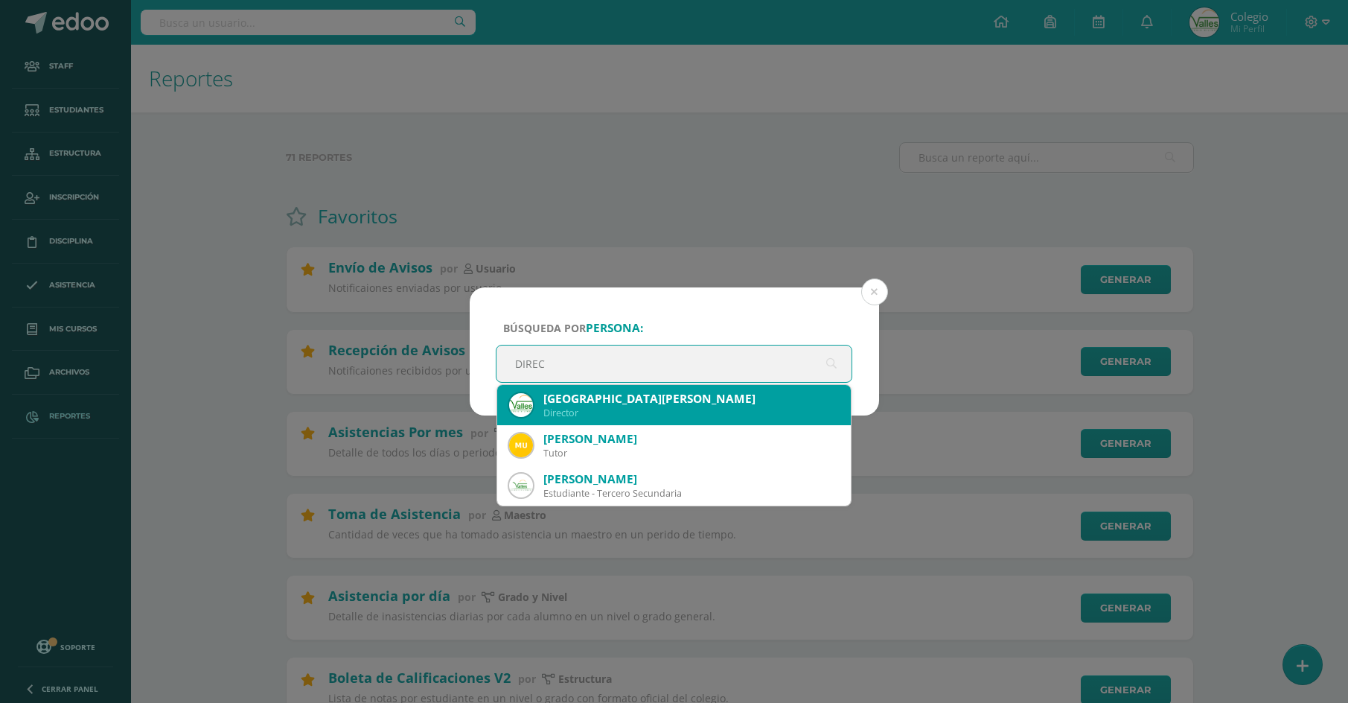
click at [549, 400] on div "[GEOGRAPHIC_DATA][PERSON_NAME]" at bounding box center [691, 399] width 296 height 16
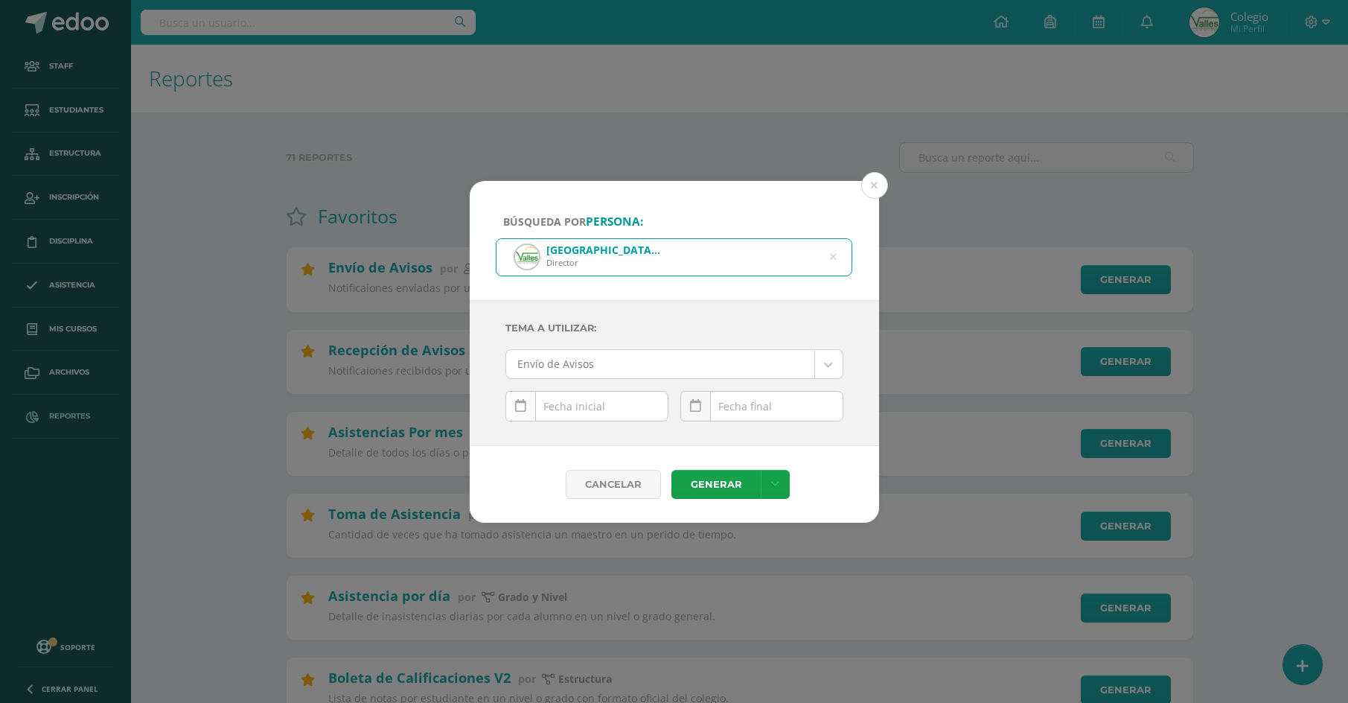
click at [518, 404] on icon at bounding box center [520, 406] width 11 height 13
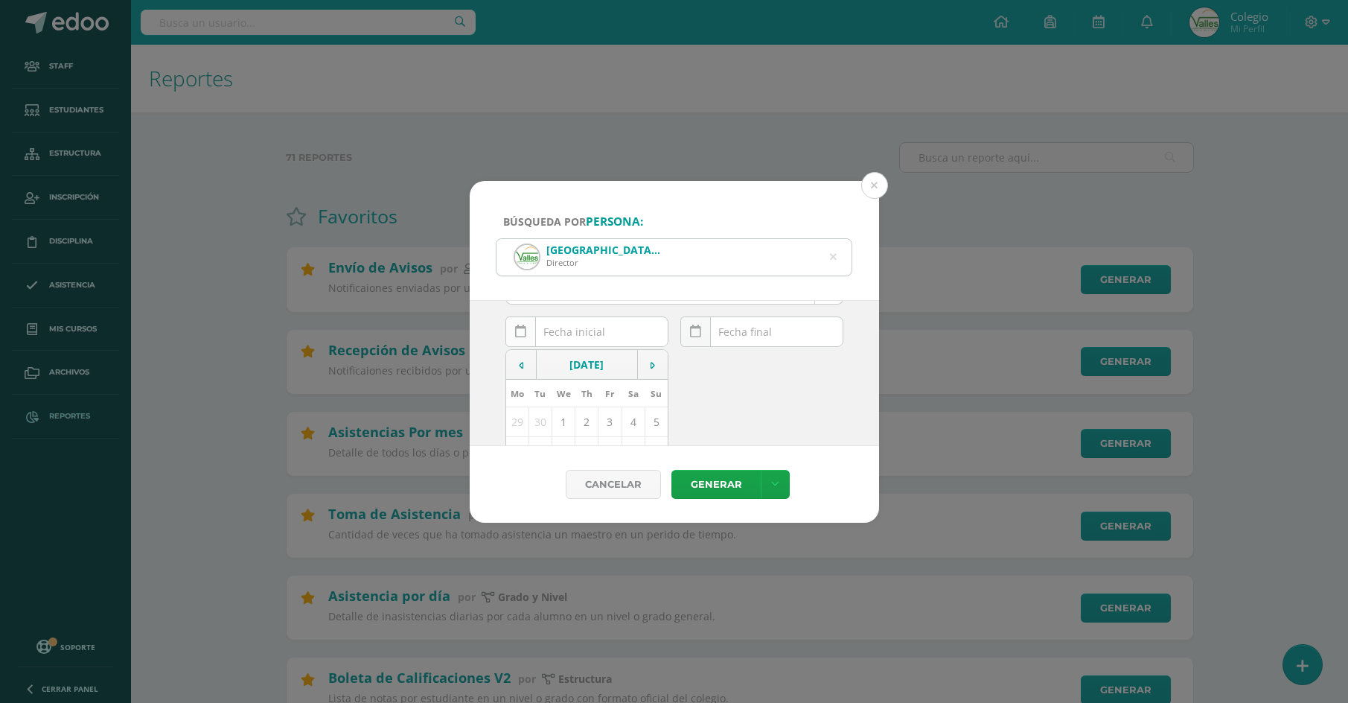
scroll to position [149, 0]
click at [541, 405] on td "14" at bounding box center [540, 407] width 23 height 30
type input "[DATE]"
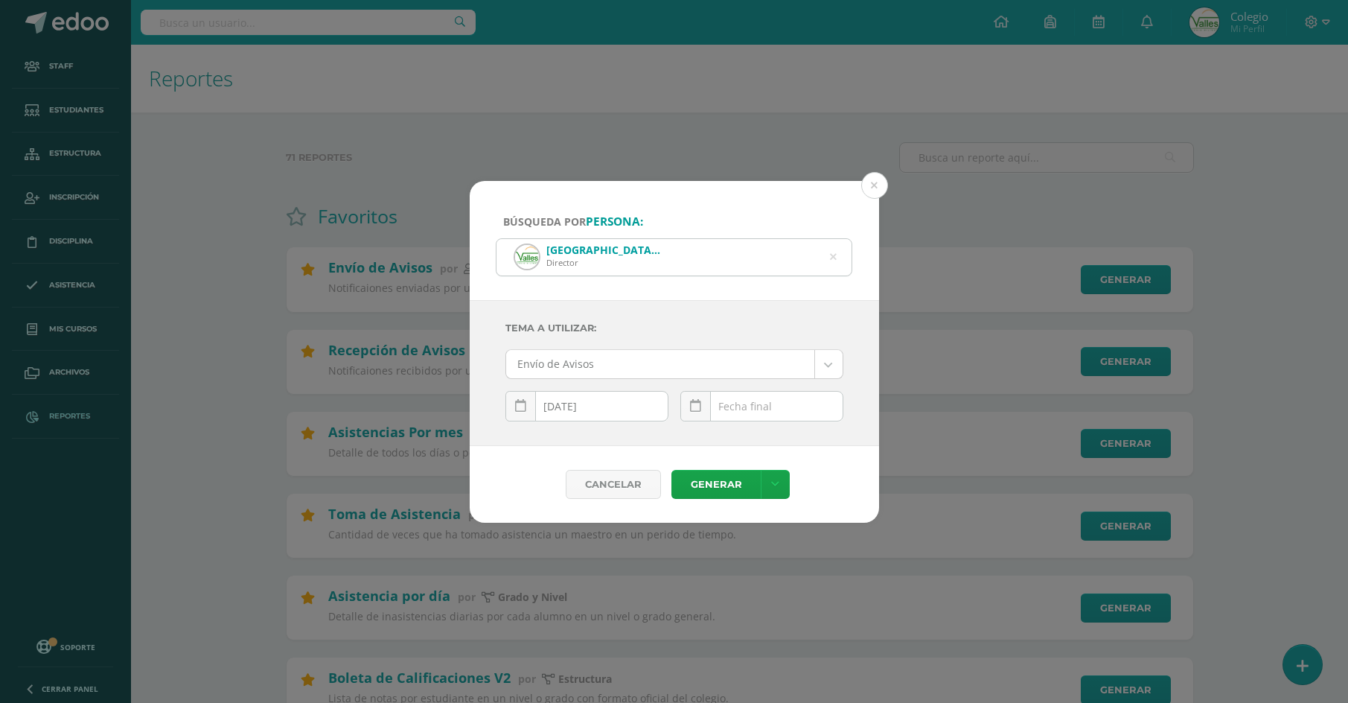
scroll to position [0, 0]
click at [695, 407] on icon at bounding box center [695, 406] width 11 height 13
click at [713, 346] on td "14" at bounding box center [714, 340] width 23 height 30
type input "[DATE]"
click at [705, 472] on link "Generar" at bounding box center [715, 484] width 89 height 29
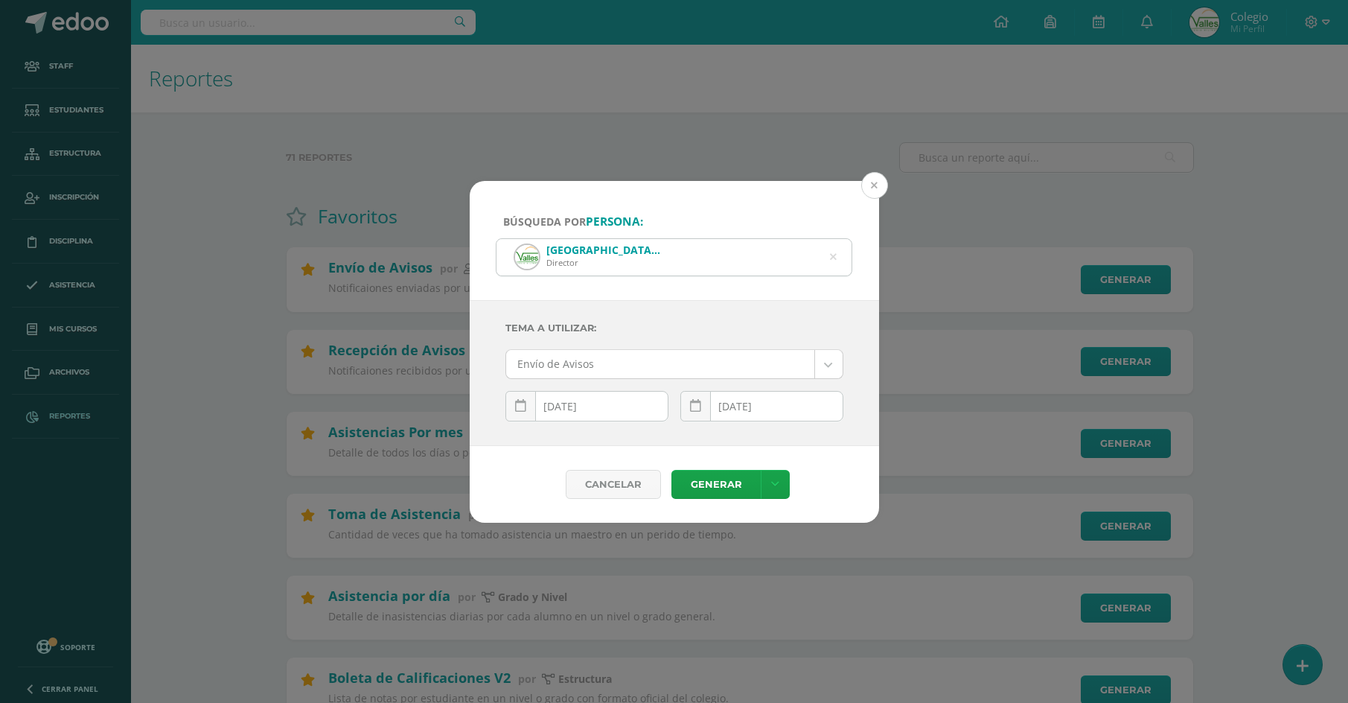
click at [876, 187] on button at bounding box center [874, 185] width 27 height 27
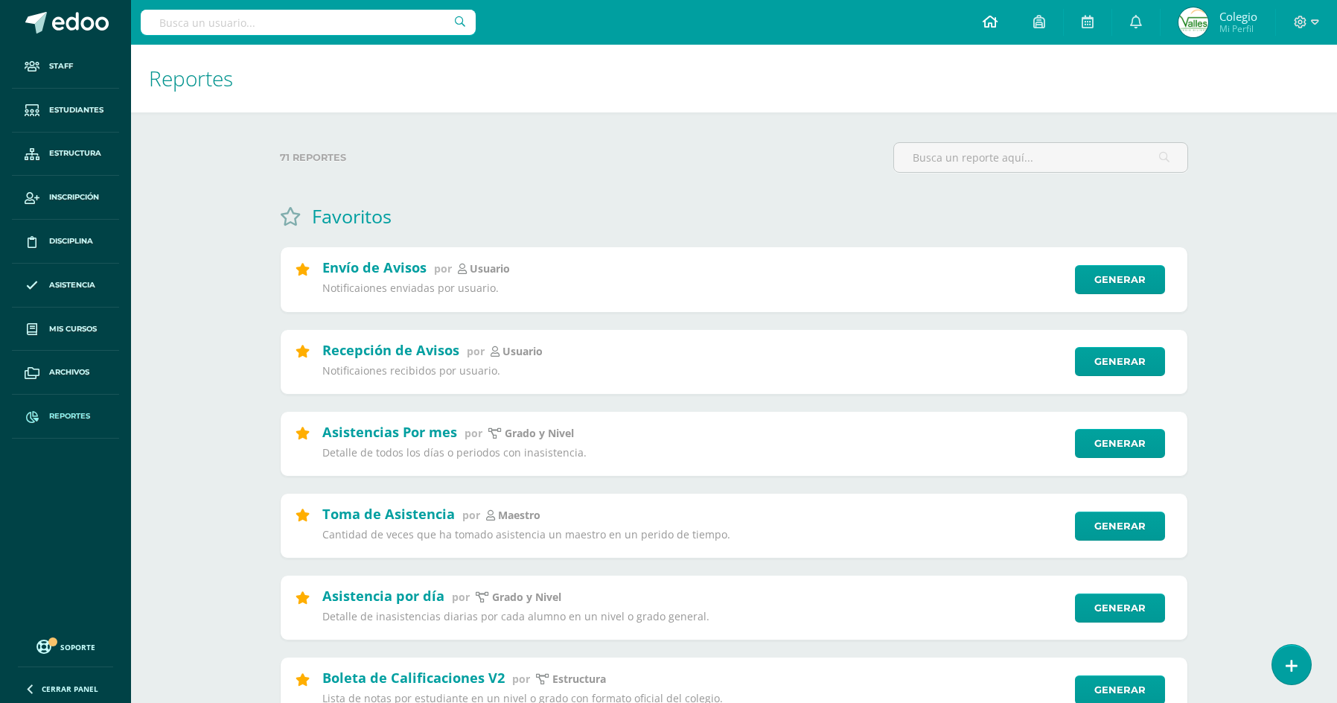
click at [989, 28] on span at bounding box center [990, 22] width 15 height 16
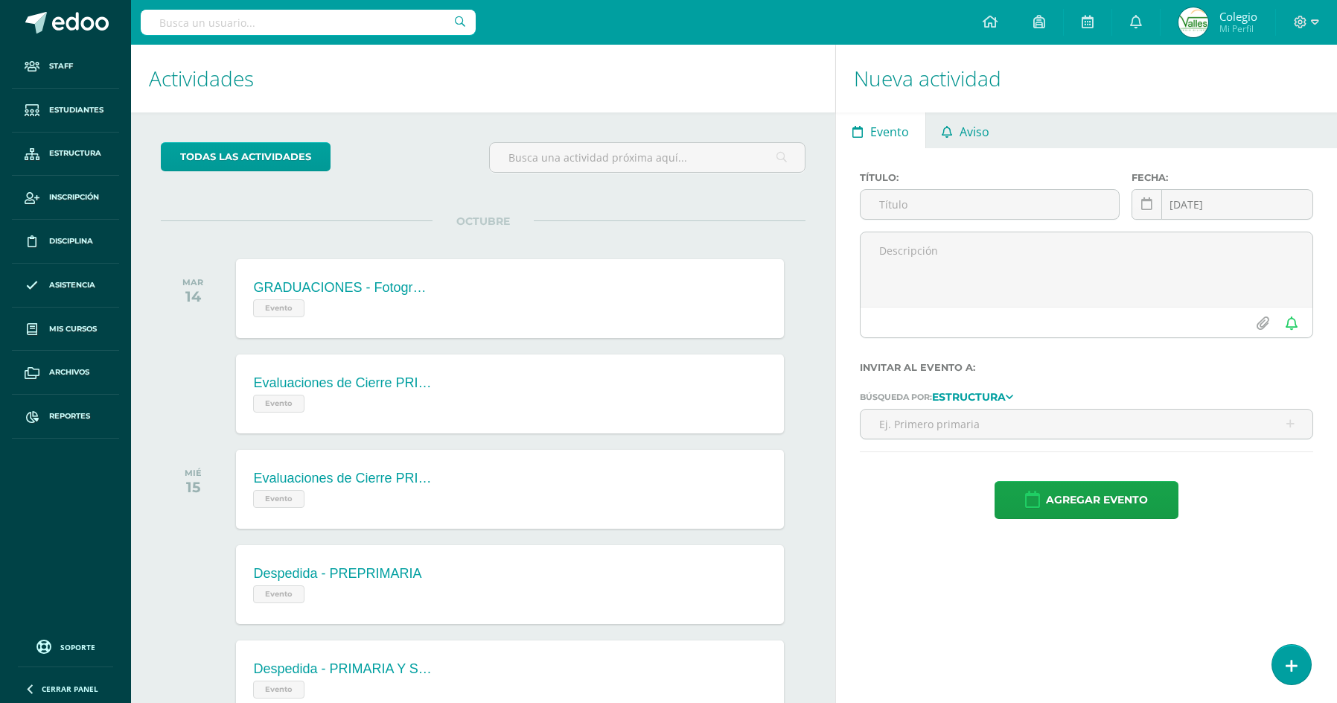
click at [971, 136] on span "Aviso" at bounding box center [975, 132] width 30 height 36
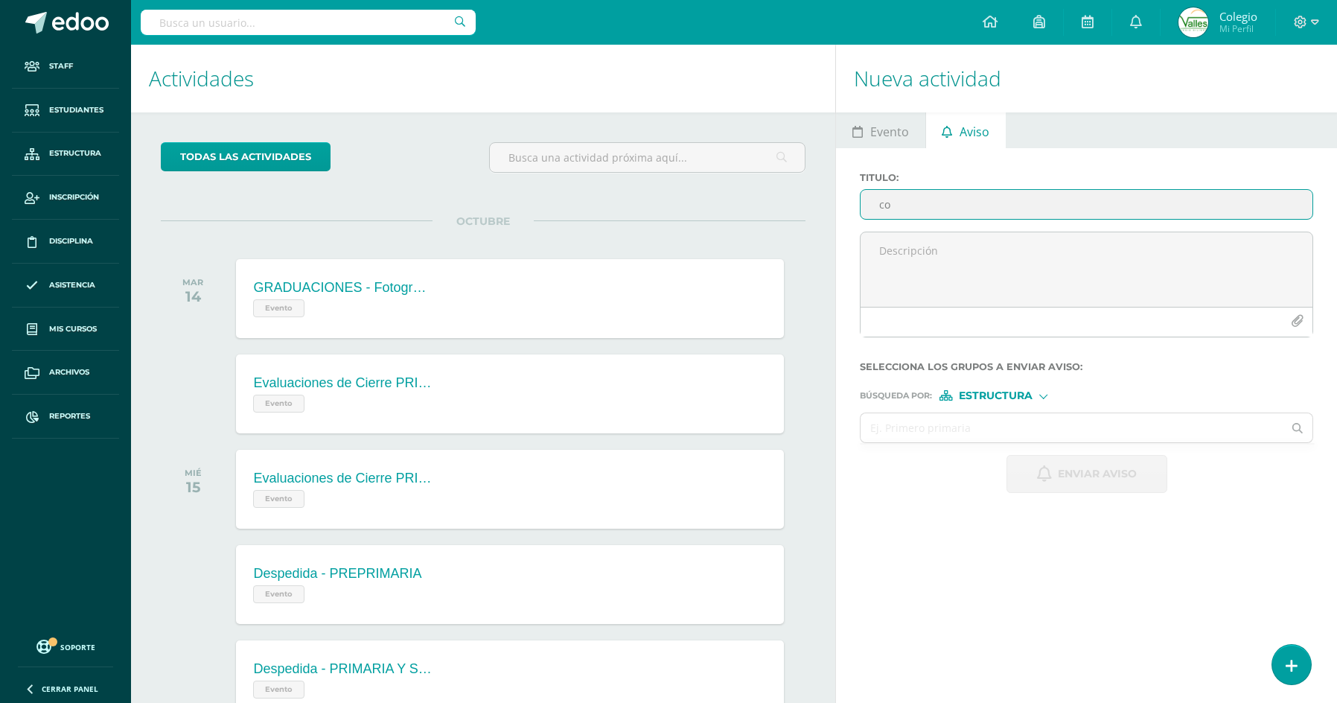
type input "c"
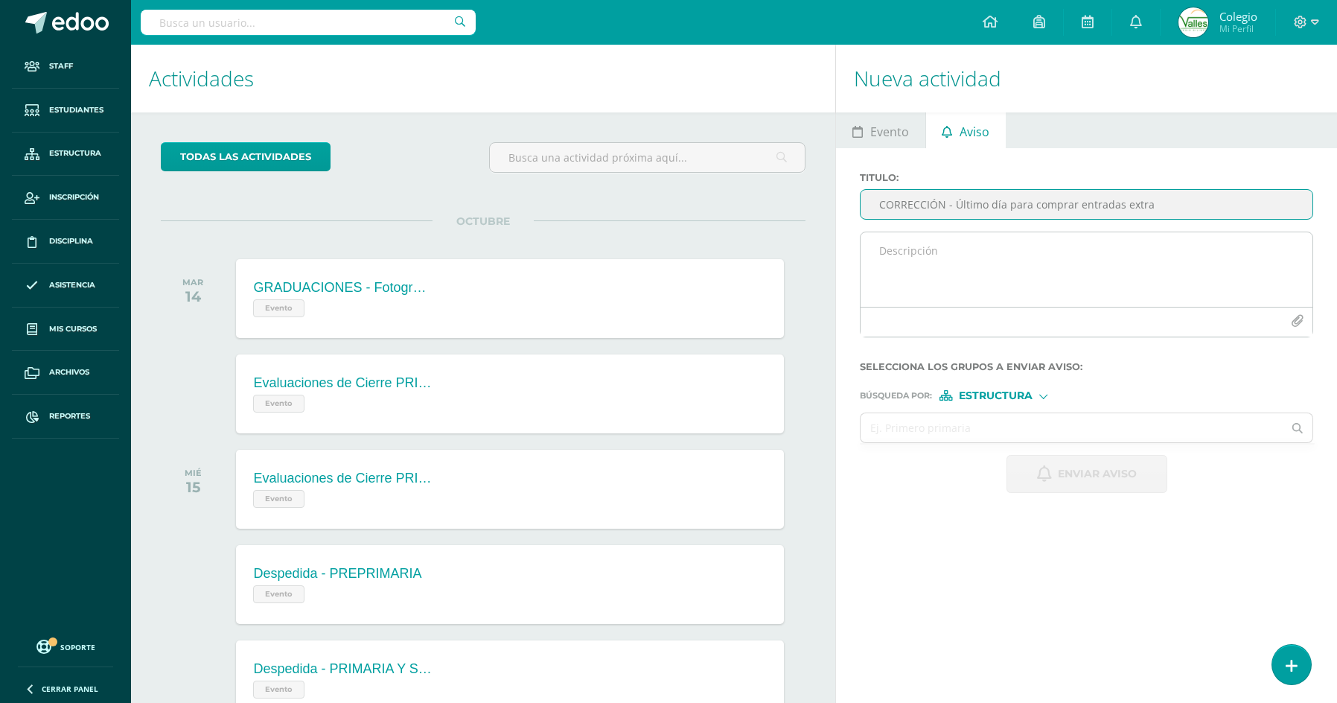
type input "CORRECCIÓN - Último día para comprar entradas extra"
click at [939, 267] on textarea at bounding box center [1087, 269] width 452 height 74
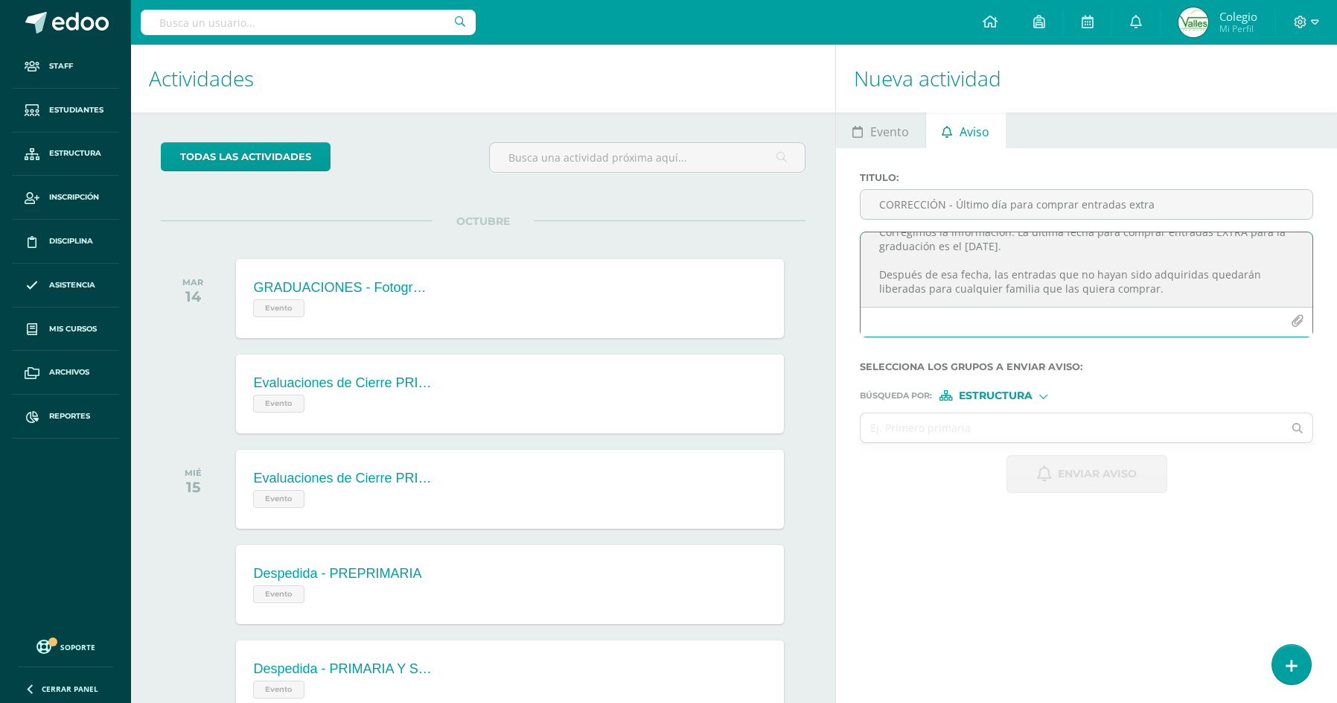
scroll to position [64, 0]
type textarea "Estimados padres, Corregimos la información: La última fecha para comprar entra…"
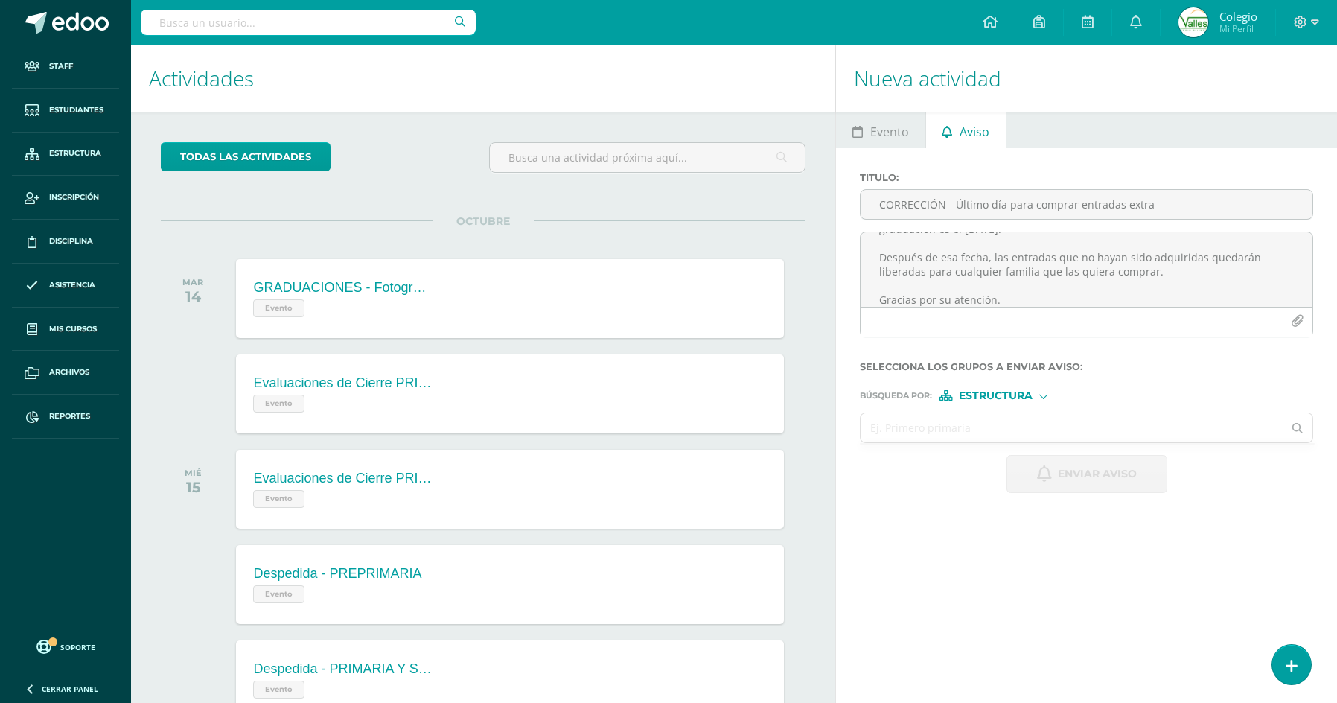
click at [938, 427] on input "text" at bounding box center [1072, 427] width 422 height 29
type input "sexto"
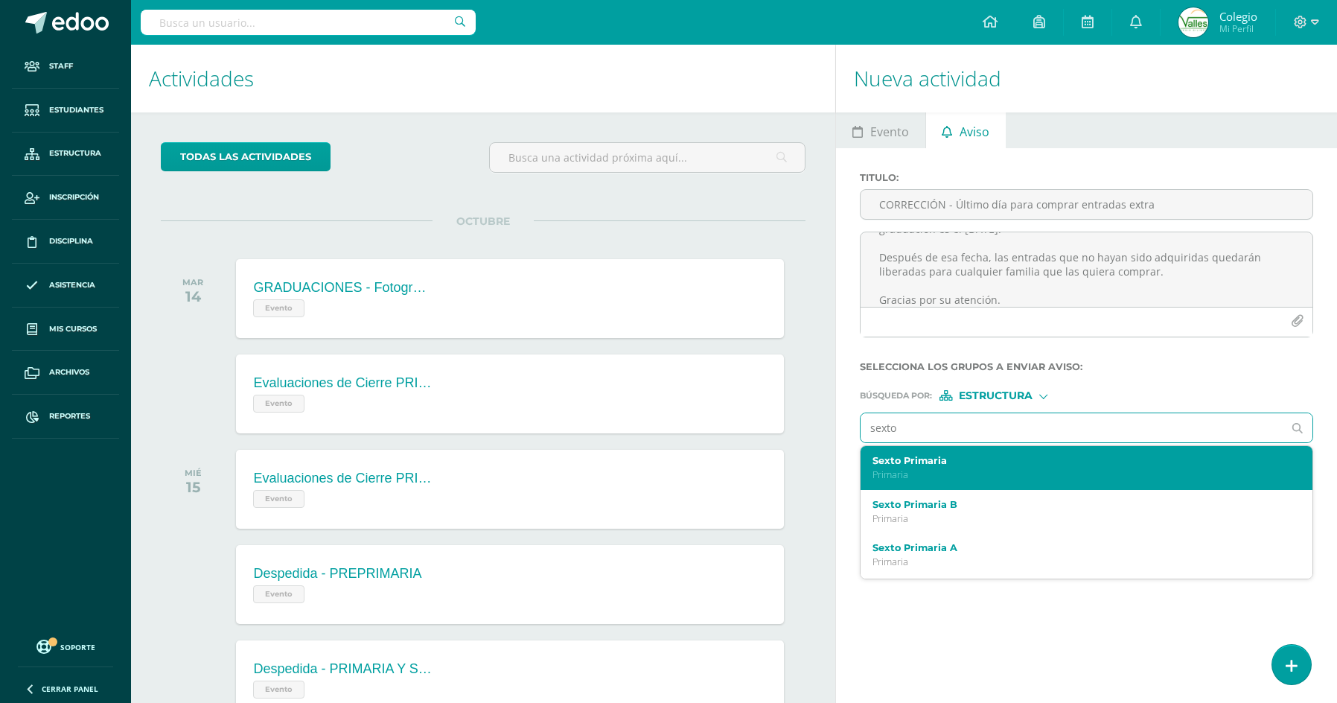
click at [942, 458] on label "Sexto Primaria" at bounding box center [1076, 460] width 409 height 11
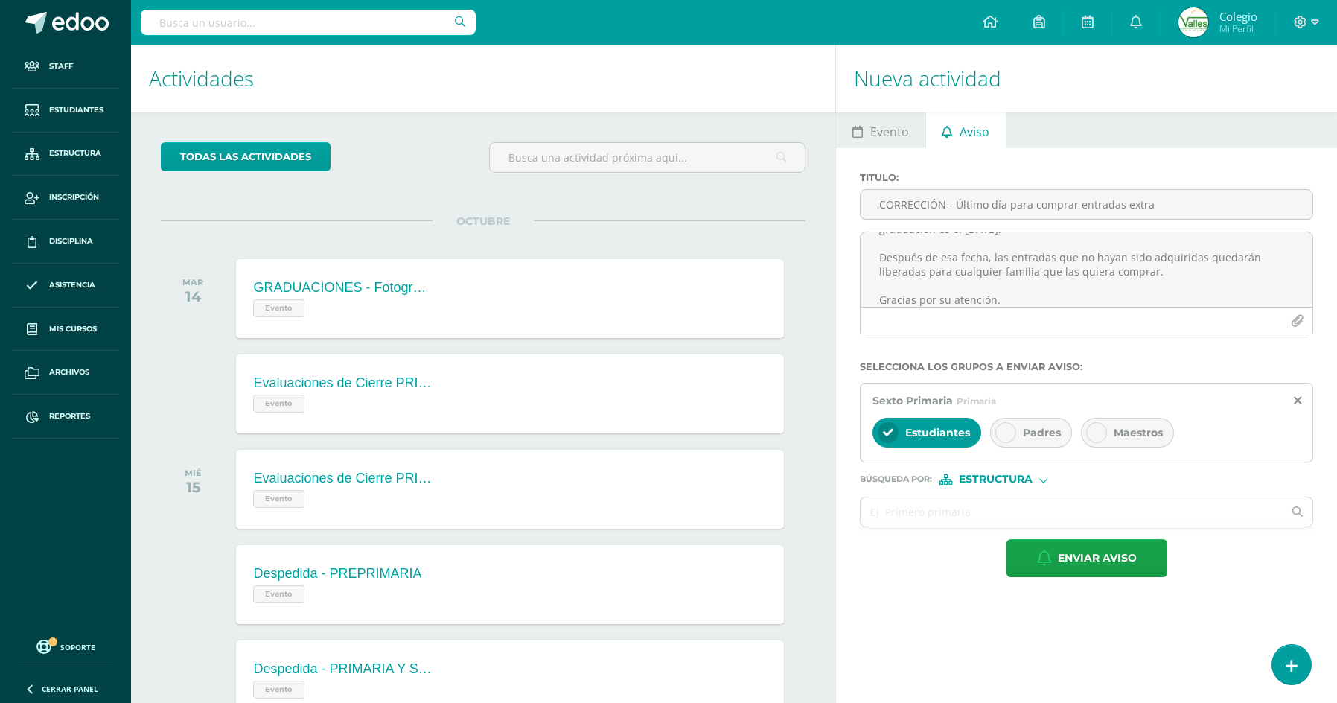
click at [1022, 434] on div "Padres" at bounding box center [1031, 433] width 82 height 30
click at [1106, 436] on div at bounding box center [1096, 432] width 21 height 21
click at [974, 515] on input "text" at bounding box center [1072, 511] width 422 height 29
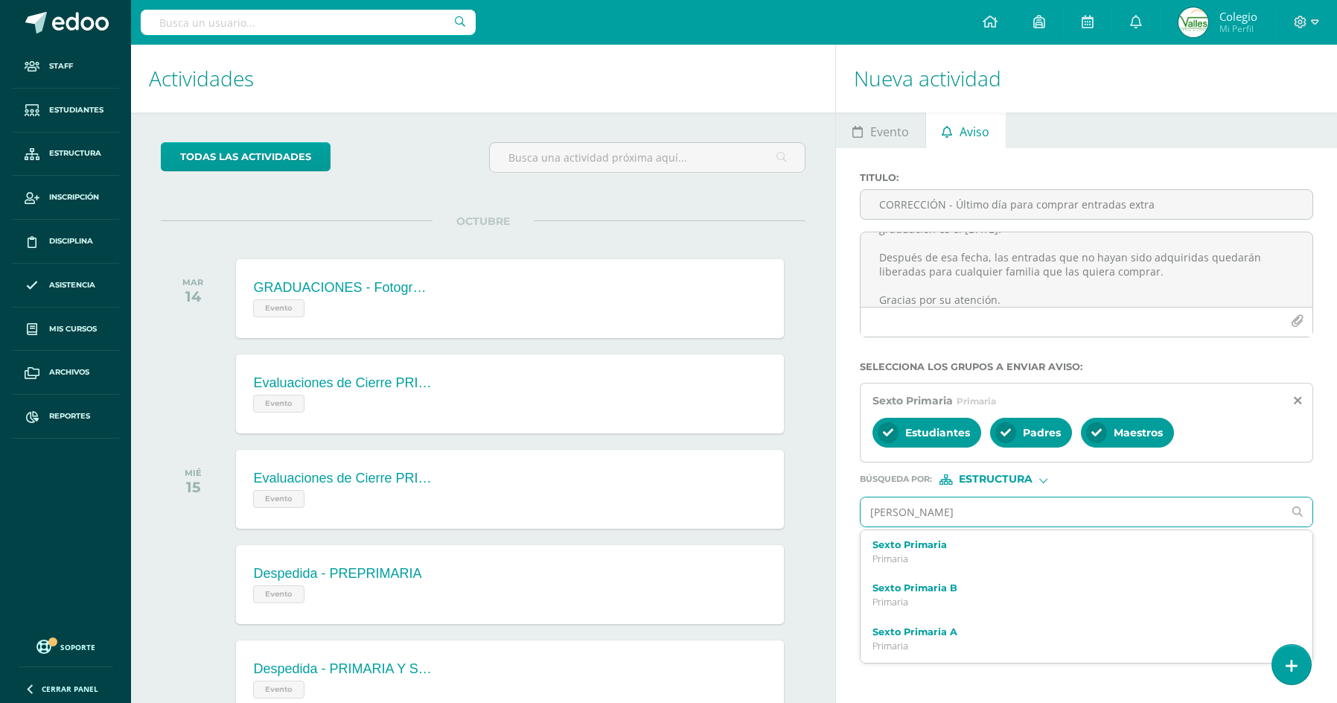
type input "quinto"
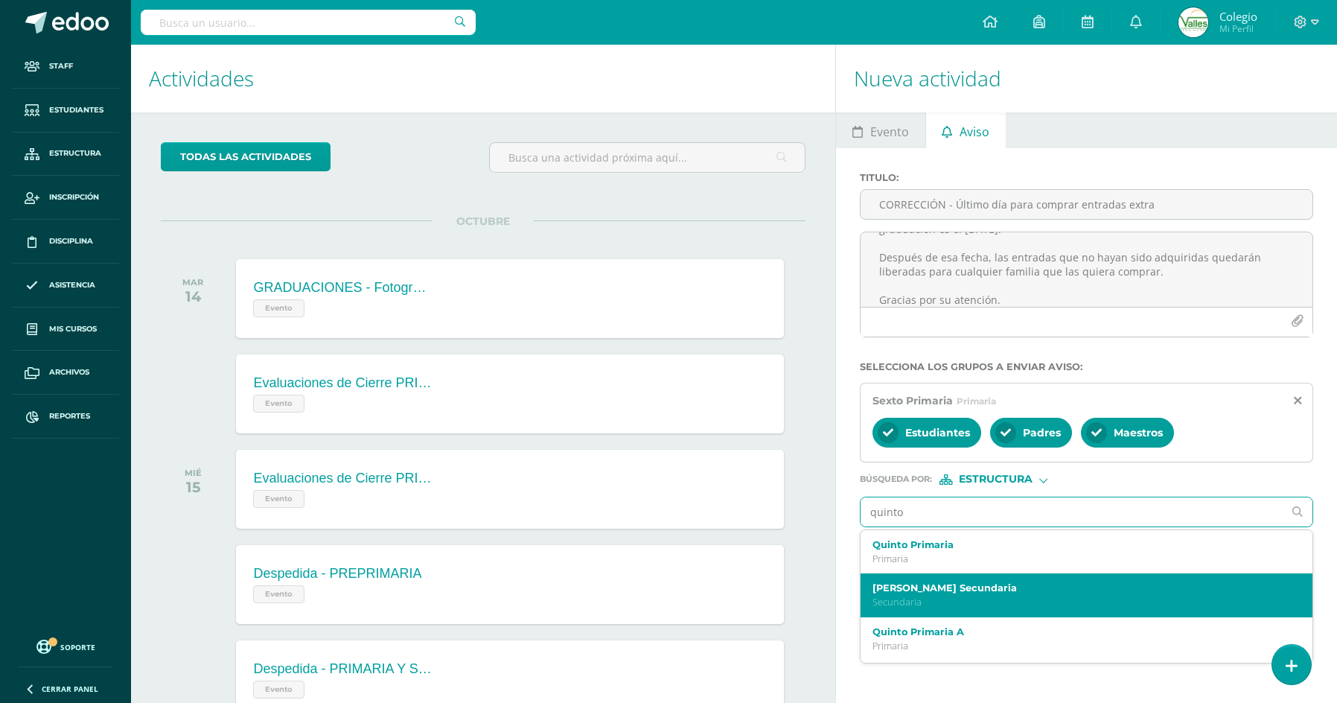
click at [956, 583] on label "[PERSON_NAME] Secundaria" at bounding box center [1076, 587] width 409 height 11
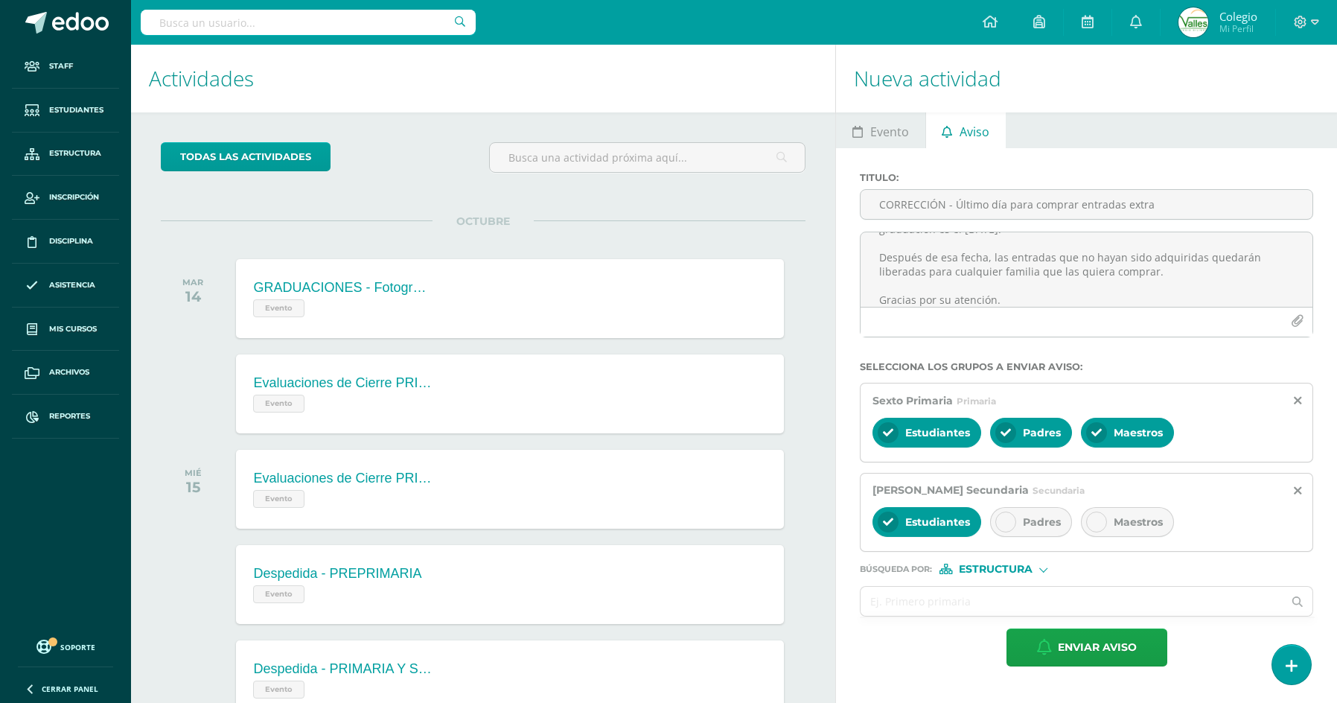
drag, startPoint x: 1007, startPoint y: 521, endPoint x: 1112, endPoint y: 517, distance: 105.0
click at [1012, 521] on div at bounding box center [1005, 521] width 21 height 21
click at [1116, 516] on span "Maestros" at bounding box center [1138, 521] width 49 height 13
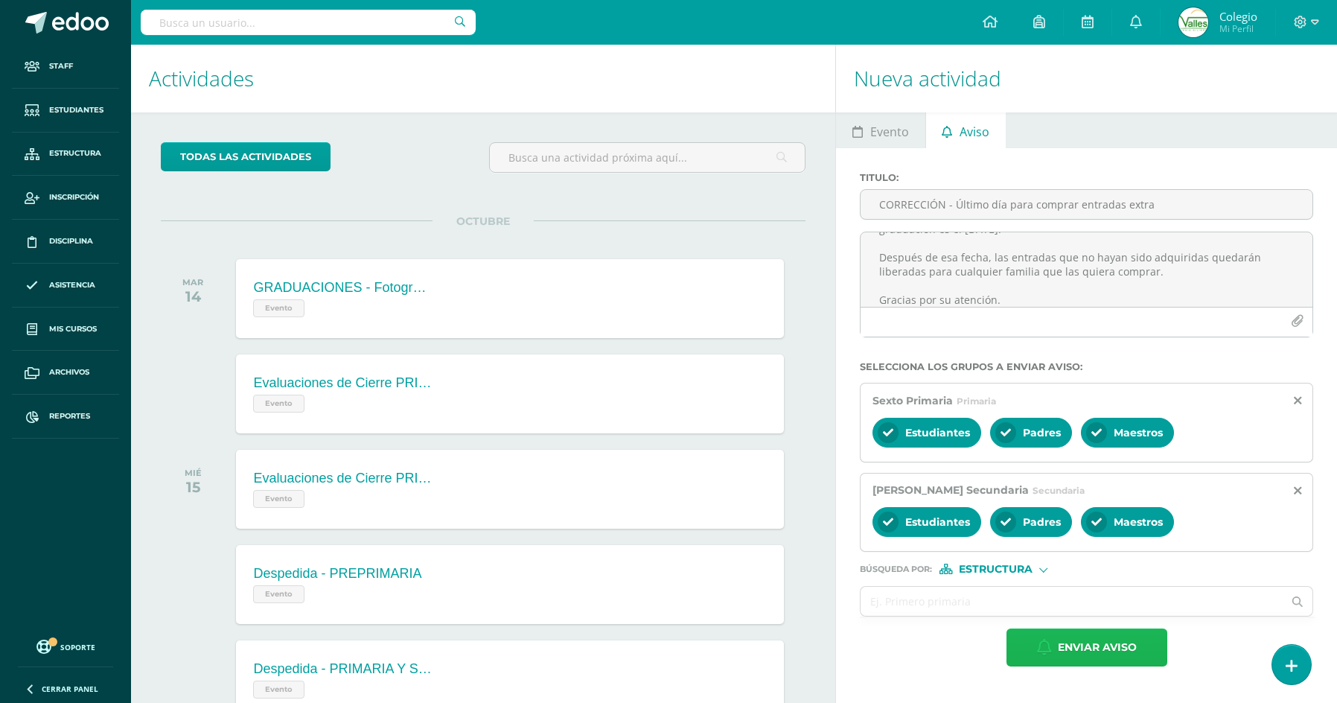
click at [1067, 647] on span "Enviar aviso" at bounding box center [1097, 647] width 79 height 36
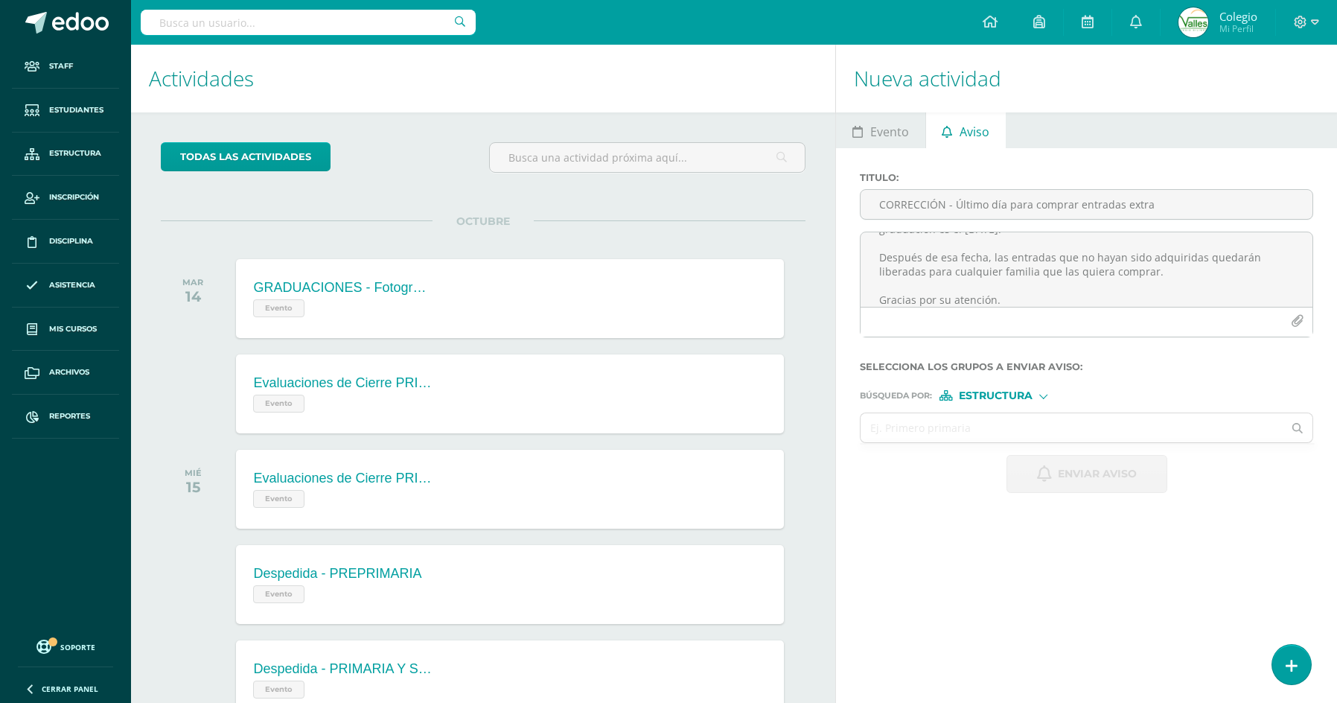
scroll to position [0, 0]
